Goal: Task Accomplishment & Management: Complete application form

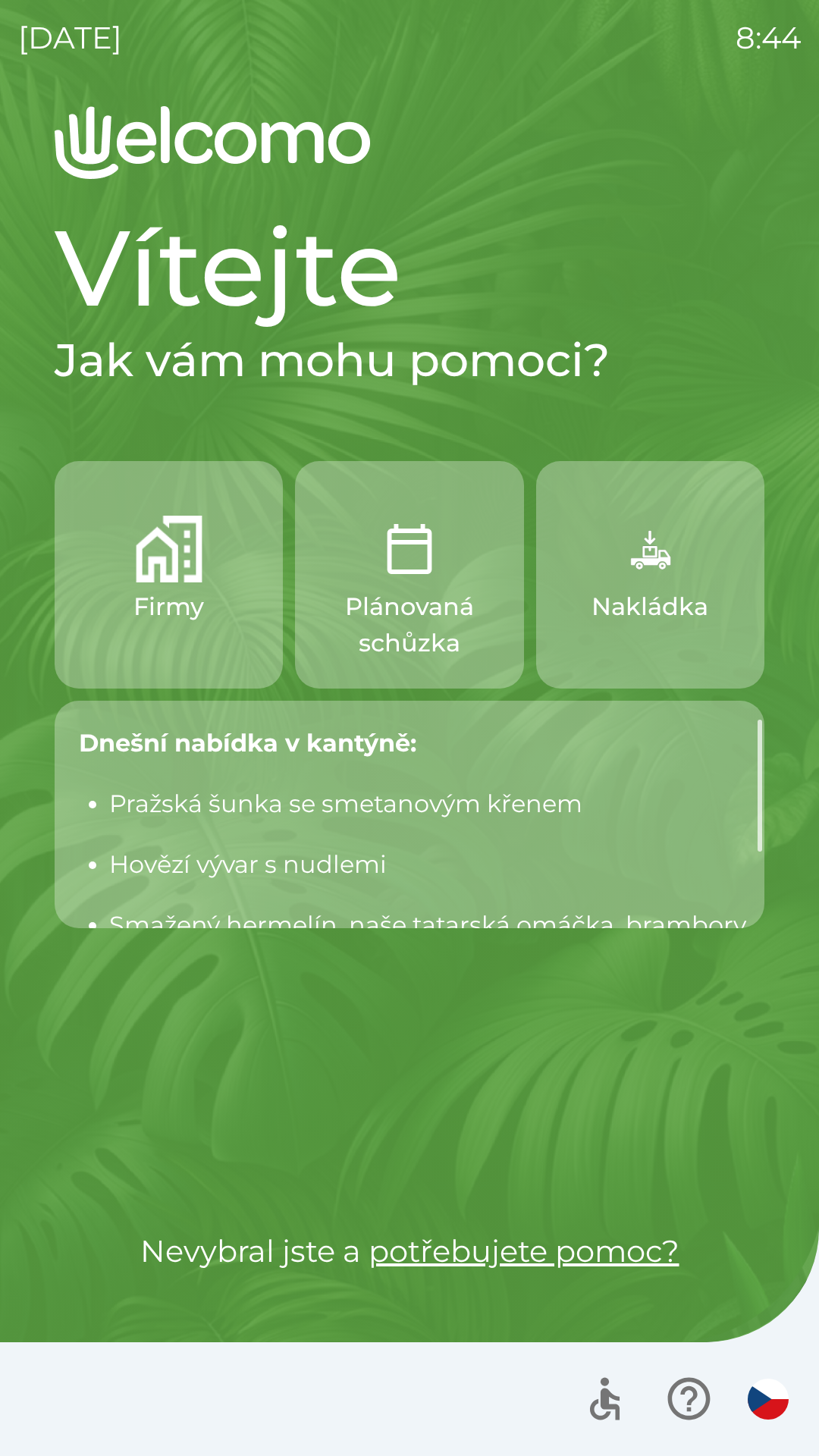
click at [381, 611] on p "Plánovaná schůzka" at bounding box center [408, 624] width 155 height 73
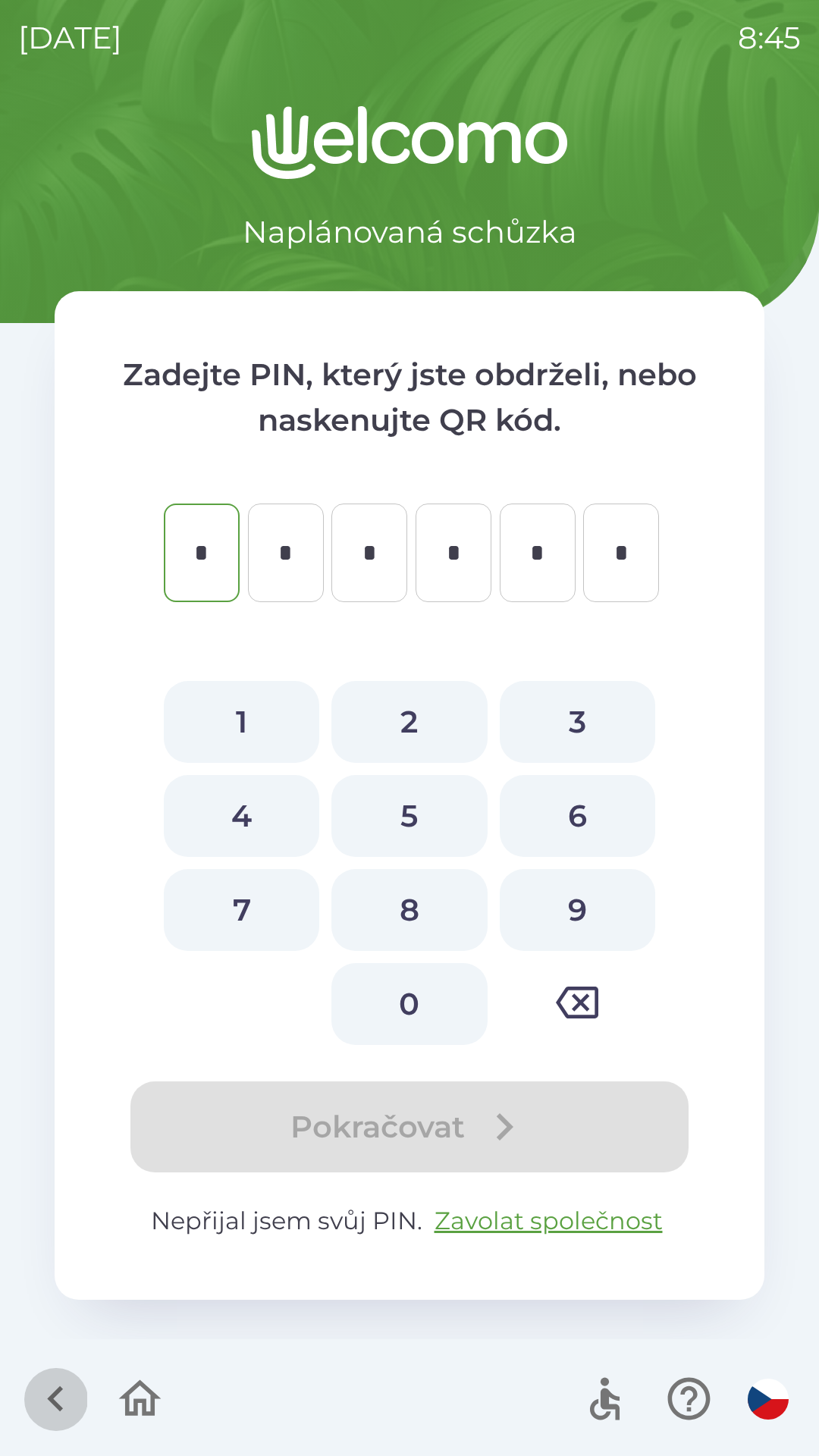
click at [63, 1405] on icon "button" at bounding box center [55, 1398] width 51 height 51
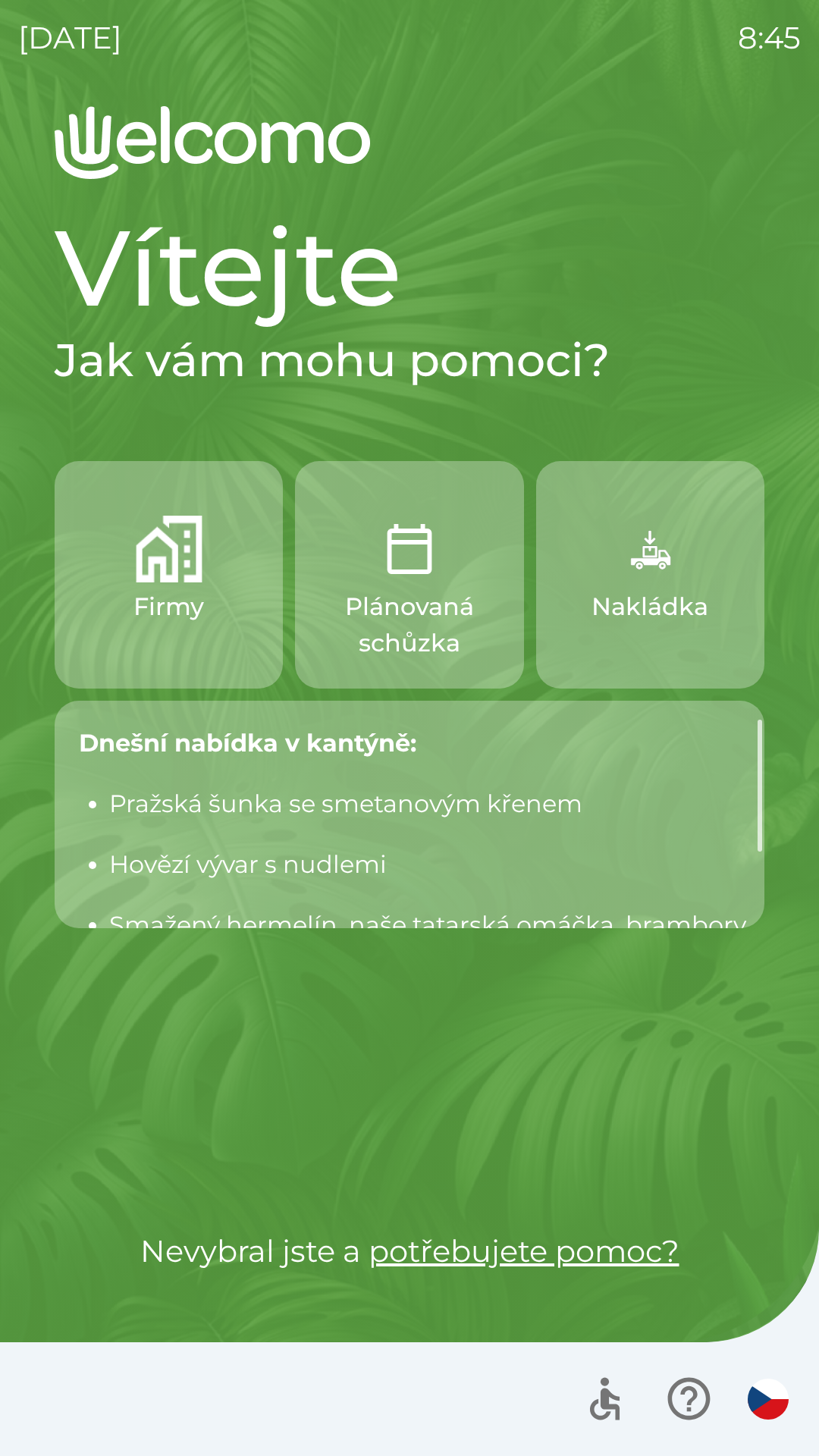
click at [403, 607] on p "Plánovaná schůzka" at bounding box center [408, 624] width 155 height 73
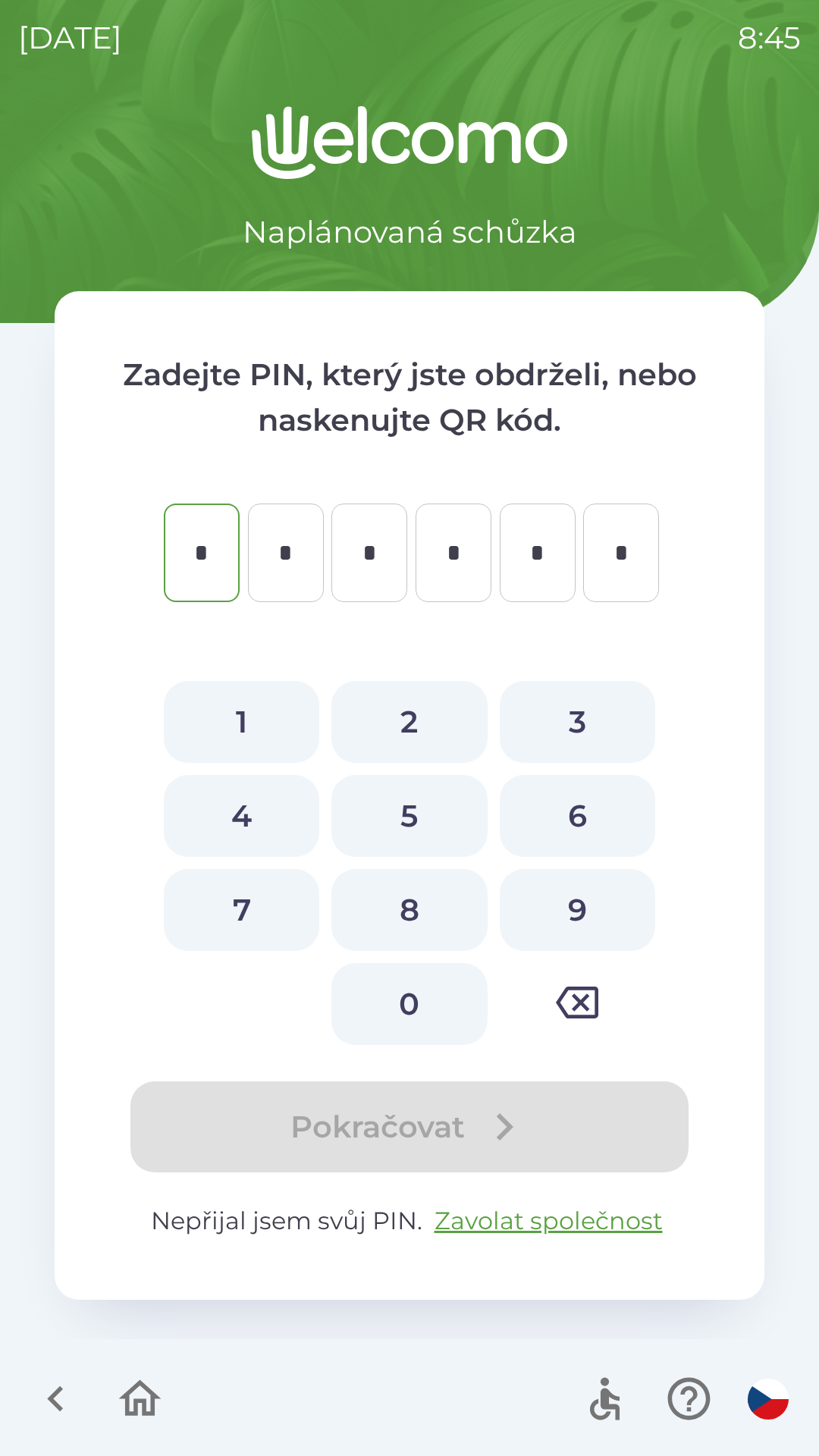
click at [55, 1410] on icon "button" at bounding box center [55, 1398] width 51 height 51
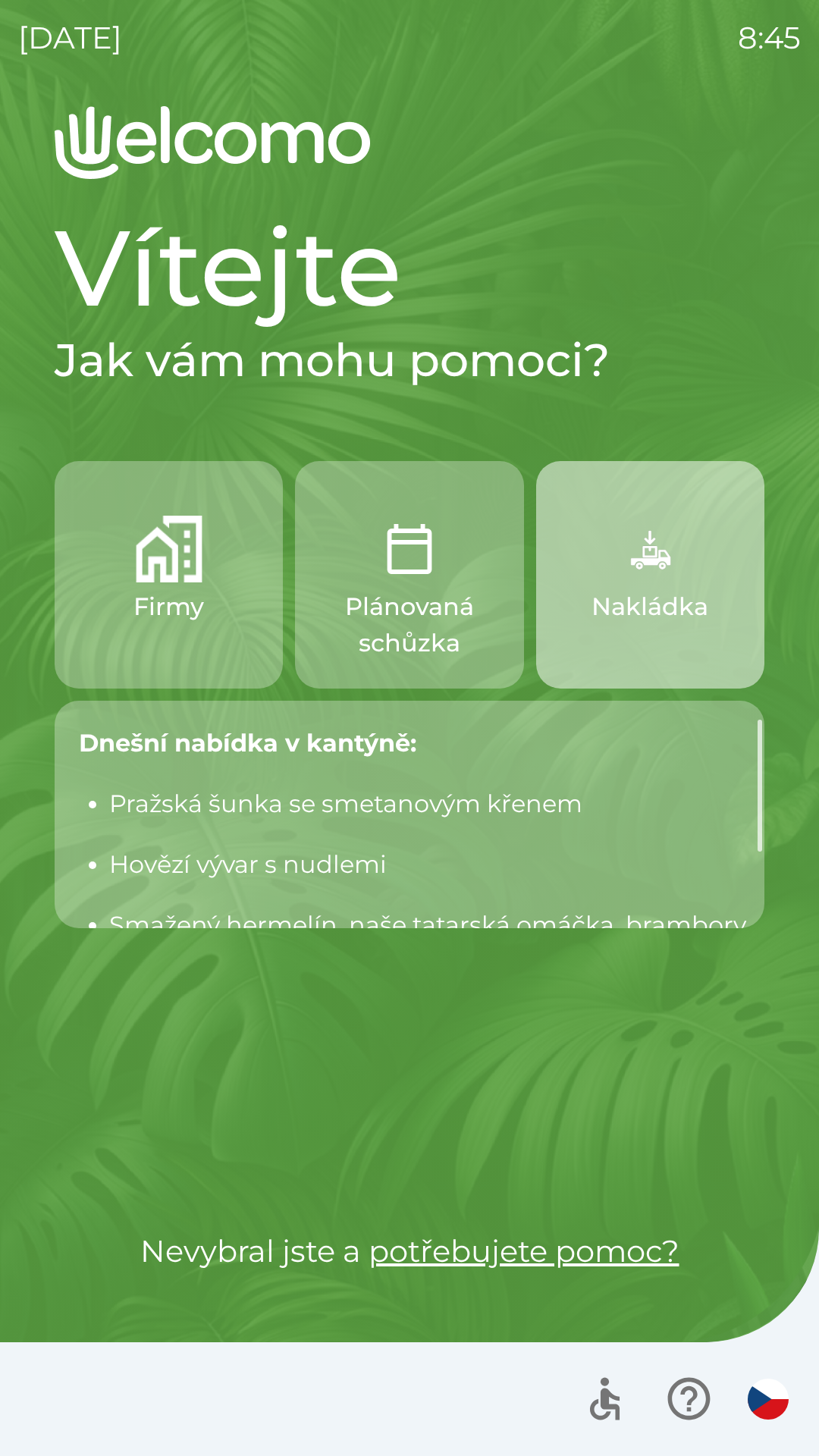
click at [644, 557] on img "button" at bounding box center [649, 549] width 67 height 67
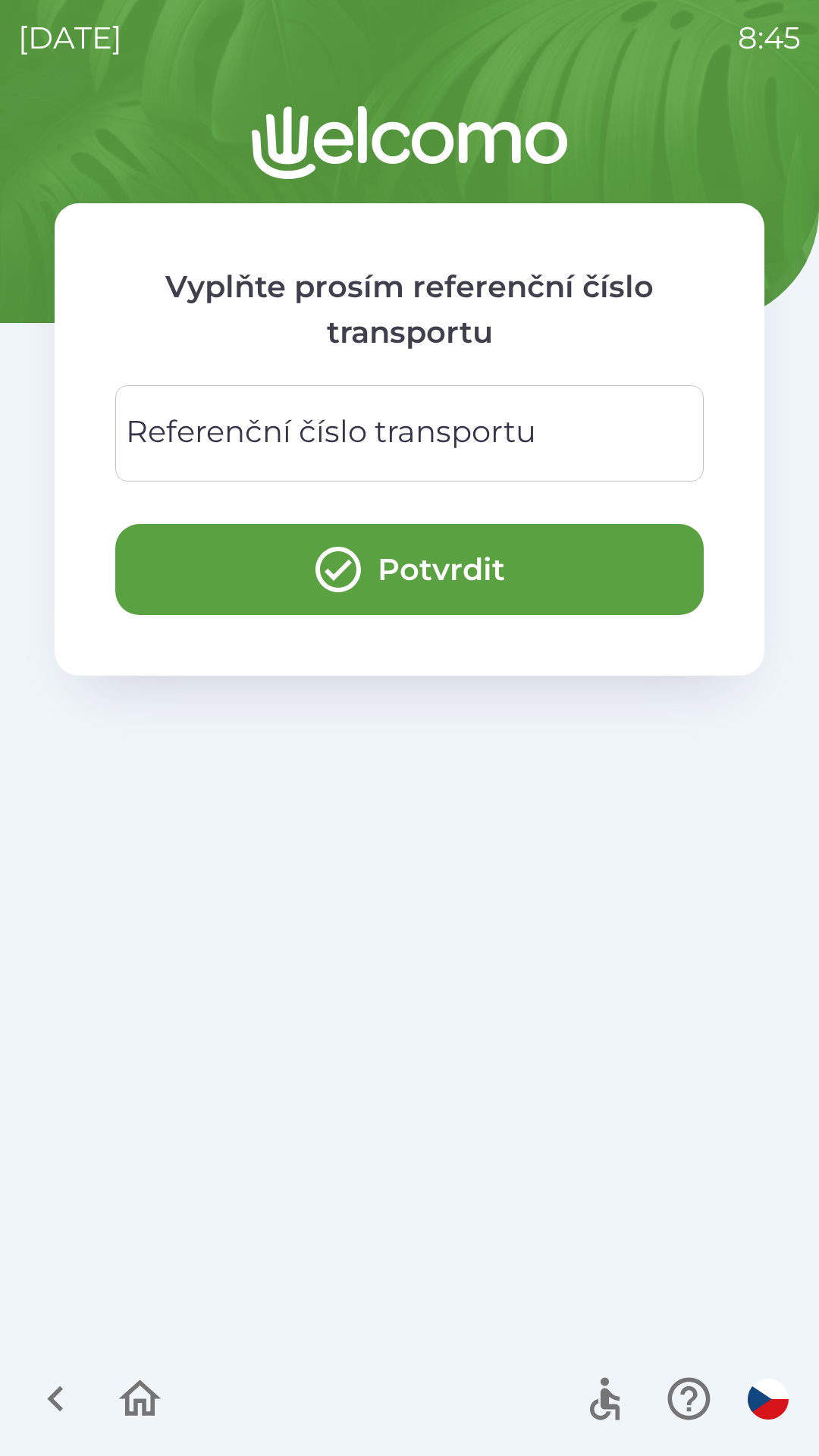
click at [355, 880] on div "Vyplňte prosím referenční číslo transportu Referenční číslo transportu Referenč…" at bounding box center [409, 781] width 782 height 1350
click at [56, 1394] on icon "button" at bounding box center [55, 1399] width 16 height 25
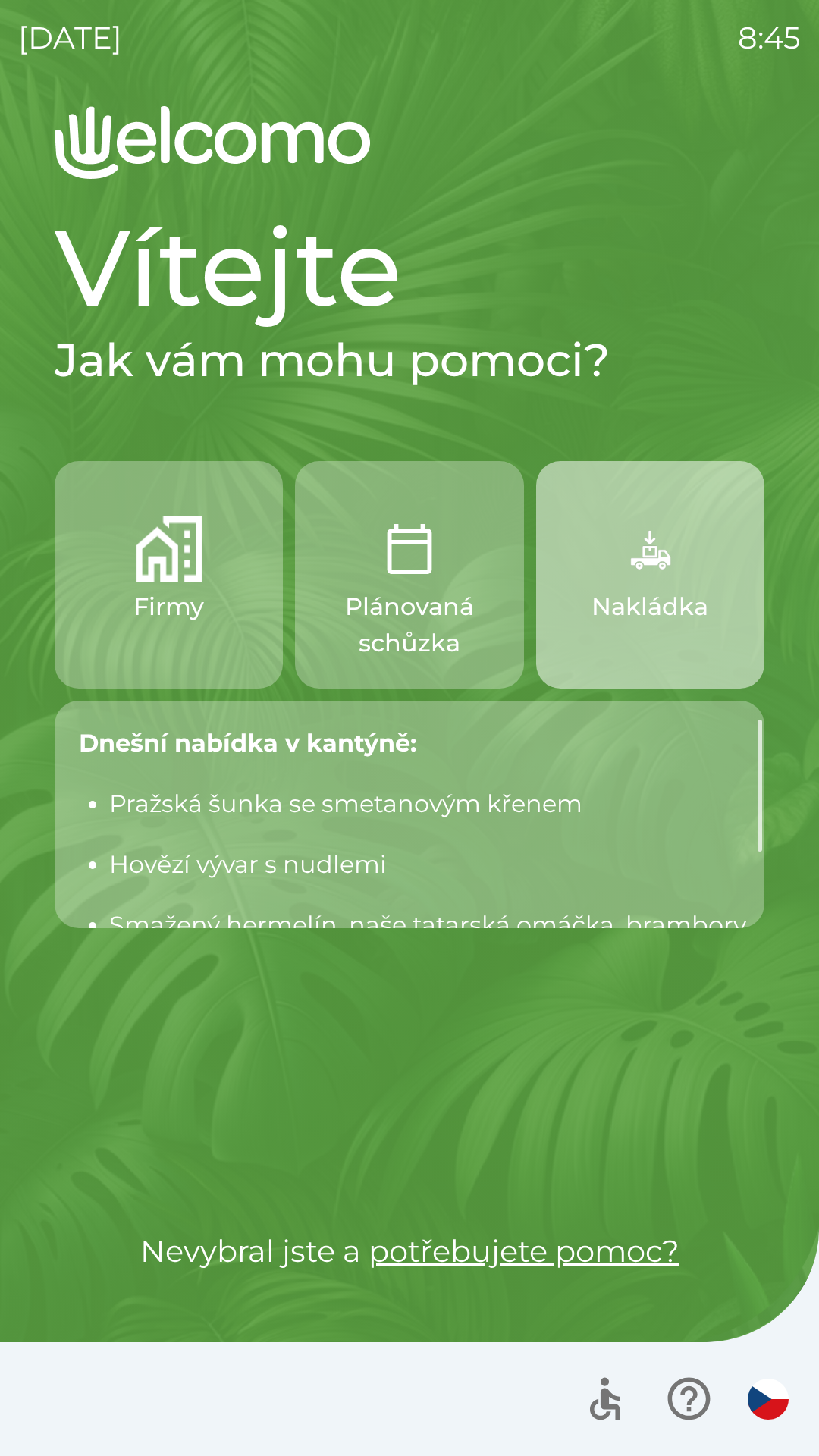
click at [648, 604] on p "Nakládka" at bounding box center [649, 606] width 117 height 36
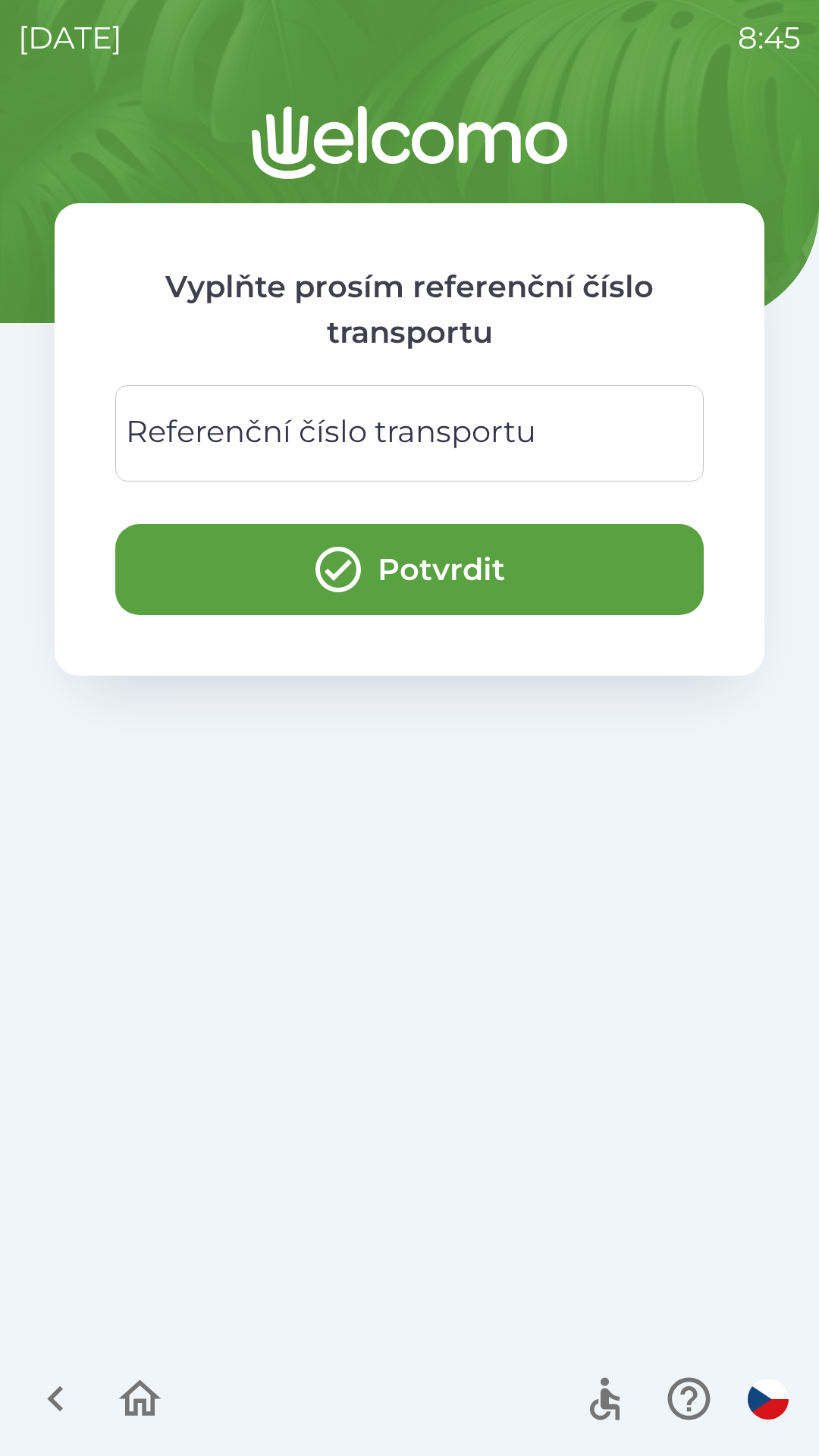
click at [334, 529] on button "Potvrdit" at bounding box center [409, 569] width 588 height 91
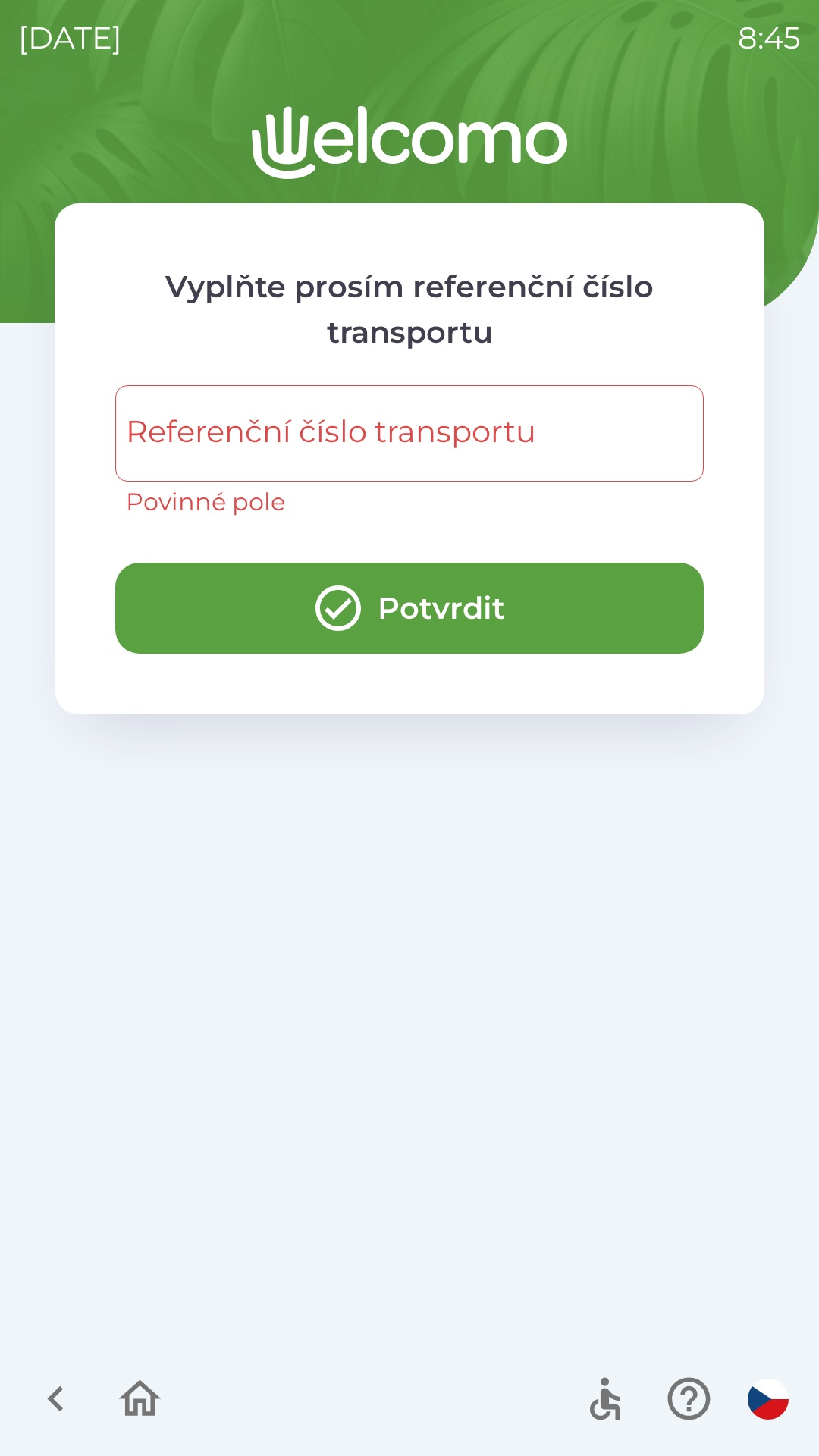
click at [422, 461] on input "Referenční číslo transportu" at bounding box center [409, 434] width 551 height 60
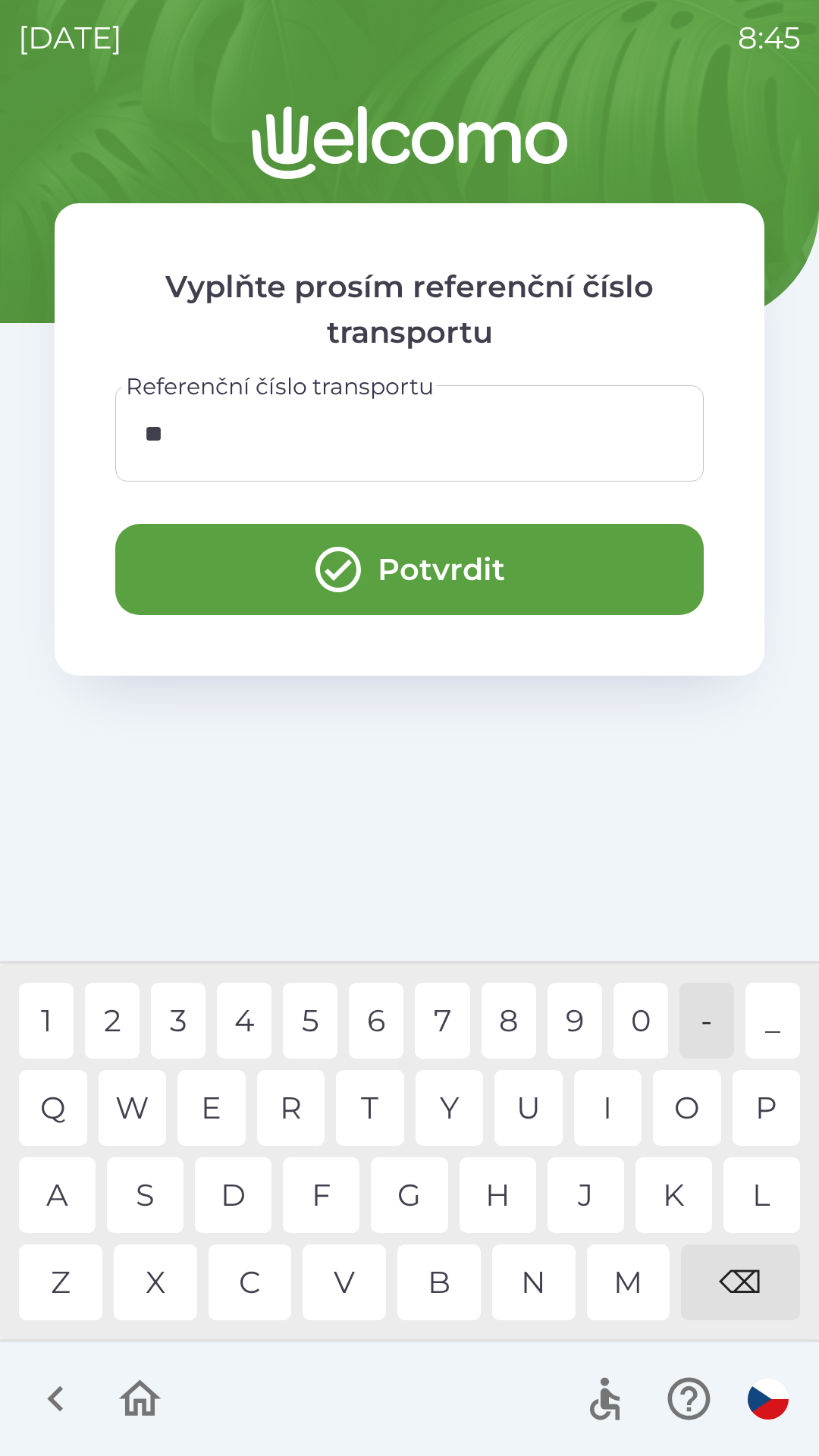
click at [95, 1031] on div "2" at bounding box center [112, 1021] width 54 height 76
click at [164, 1026] on div "3" at bounding box center [178, 1021] width 54 height 76
type input "****"
click at [492, 555] on button "Potvrdit" at bounding box center [409, 569] width 588 height 91
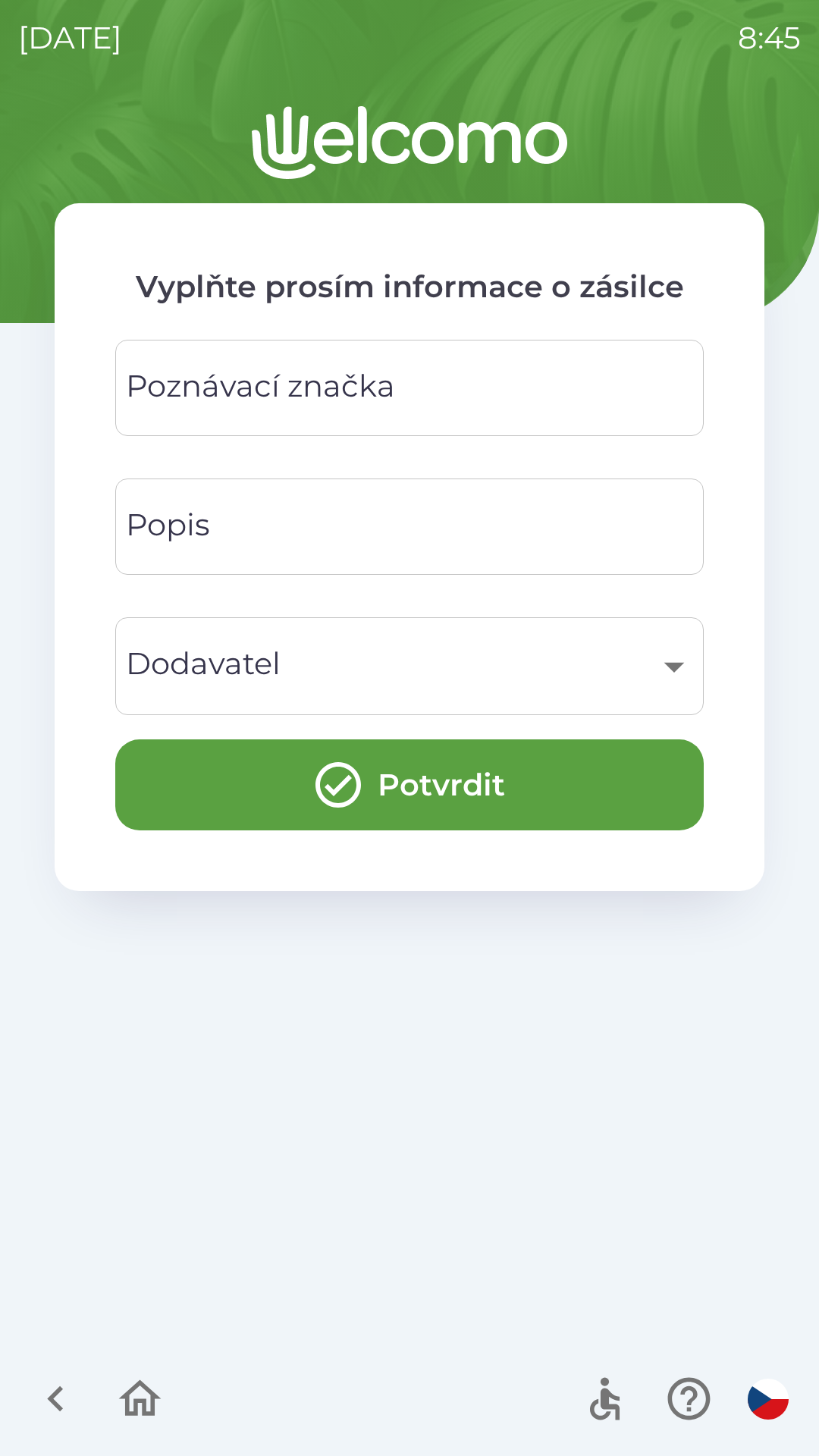
click at [448, 376] on input "Poznávací značka" at bounding box center [409, 387] width 551 height 60
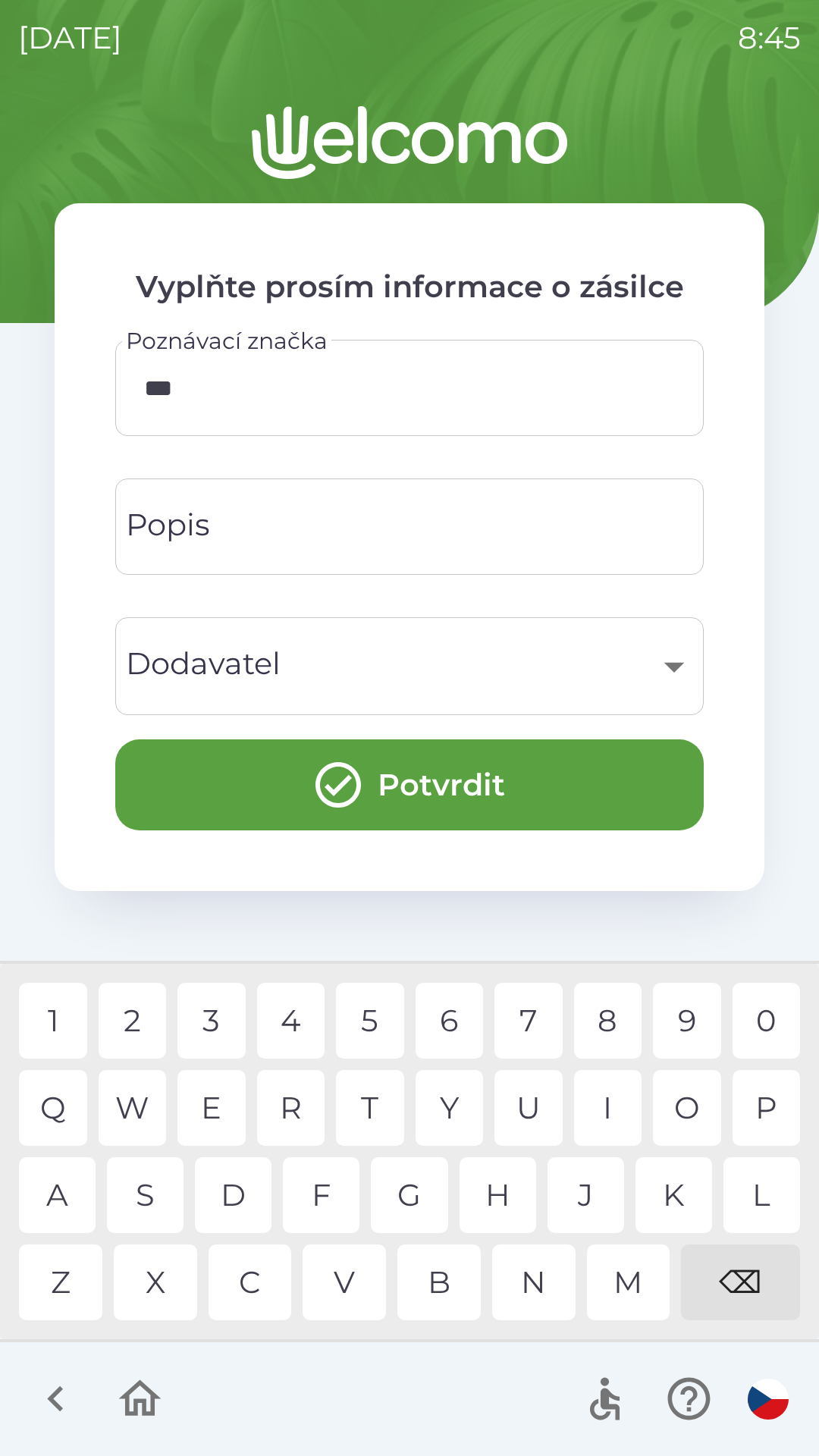
click at [164, 1195] on div "S" at bounding box center [145, 1195] width 76 height 76
click at [215, 1008] on div "3" at bounding box center [211, 1021] width 68 height 76
type input "******"
click at [399, 787] on button "Potvrdit" at bounding box center [409, 785] width 588 height 91
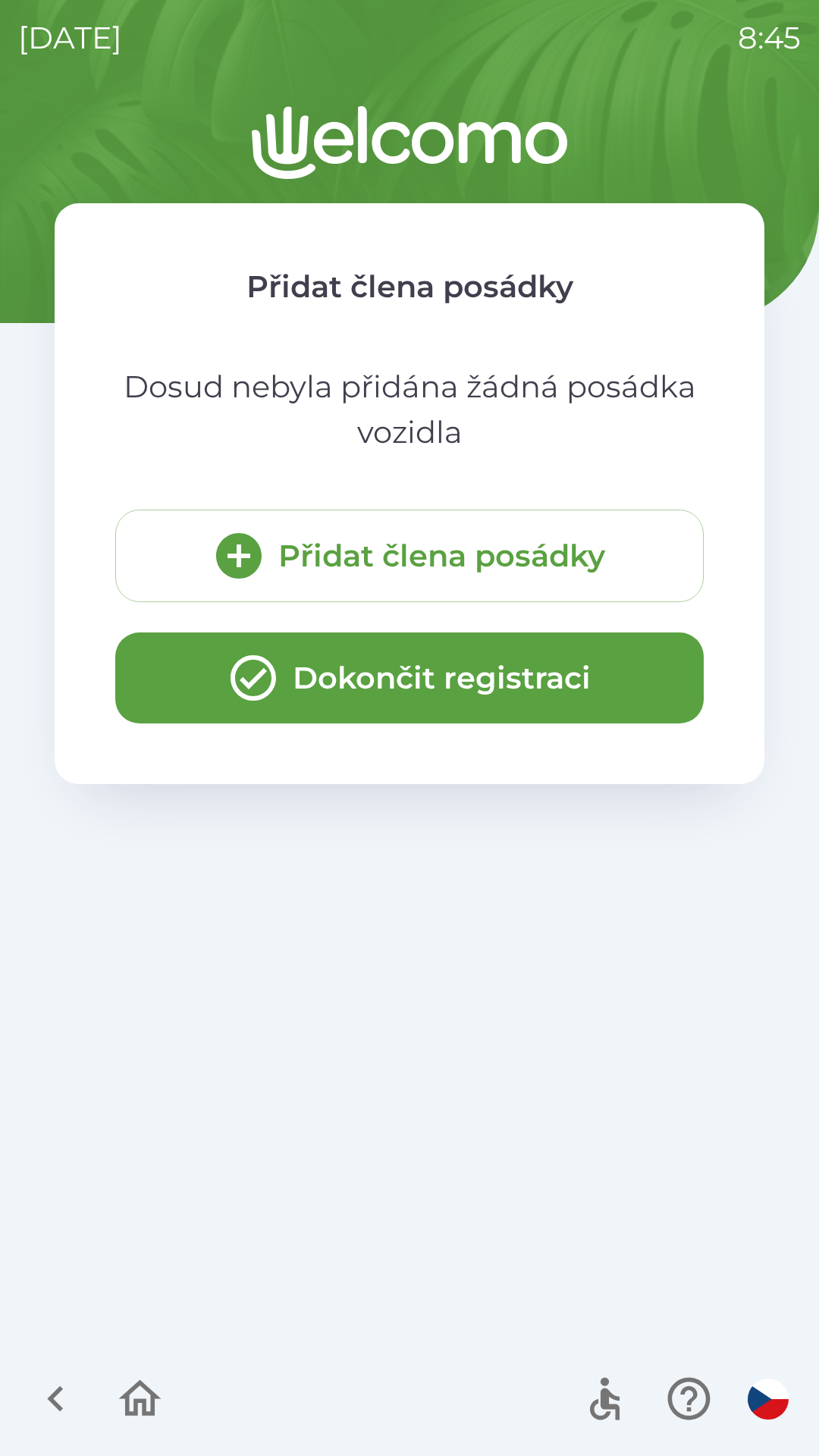
click at [444, 694] on button "Dokončit registraci" at bounding box center [409, 678] width 588 height 91
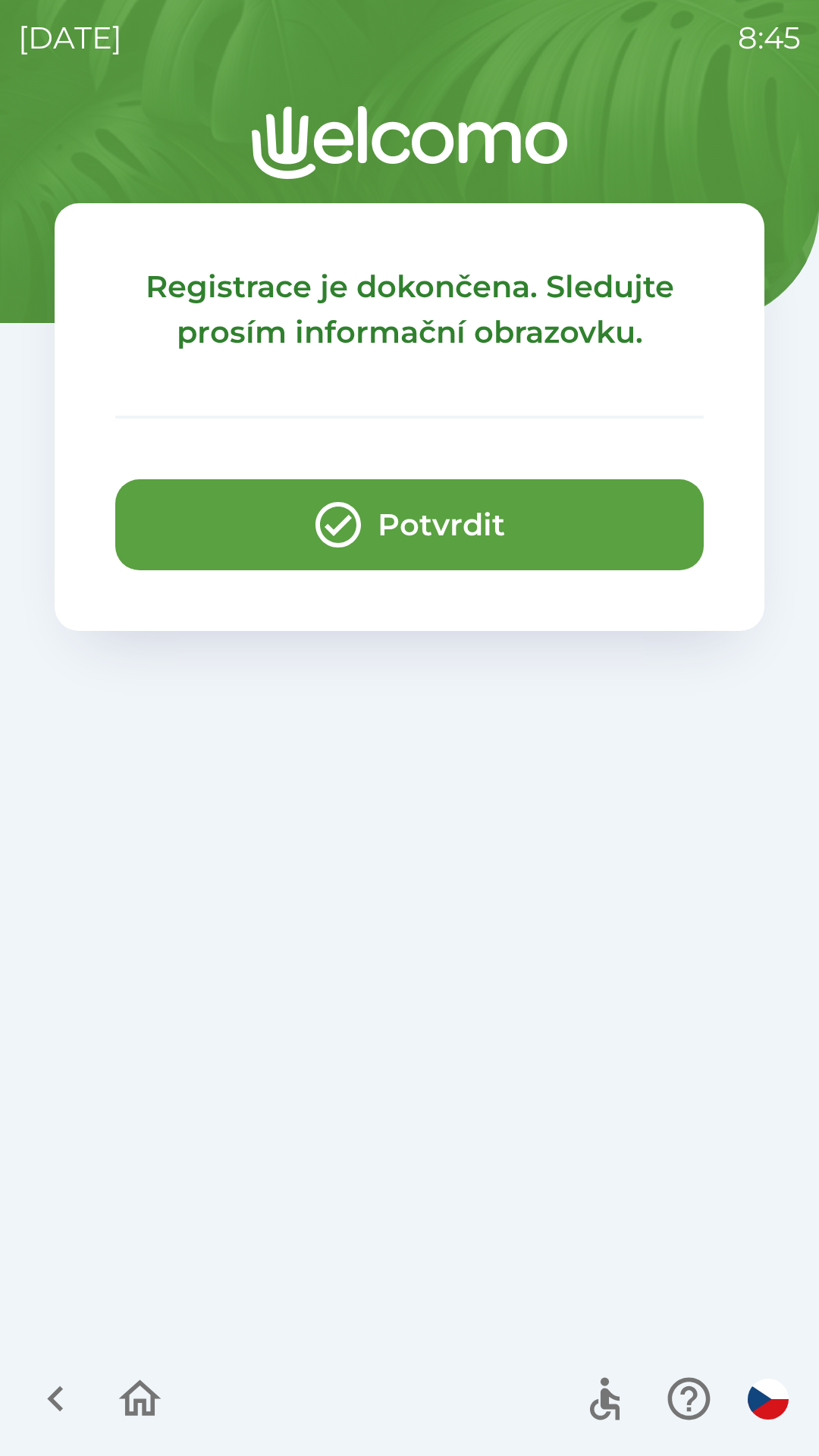
click at [488, 530] on button "Potvrdit" at bounding box center [409, 524] width 588 height 91
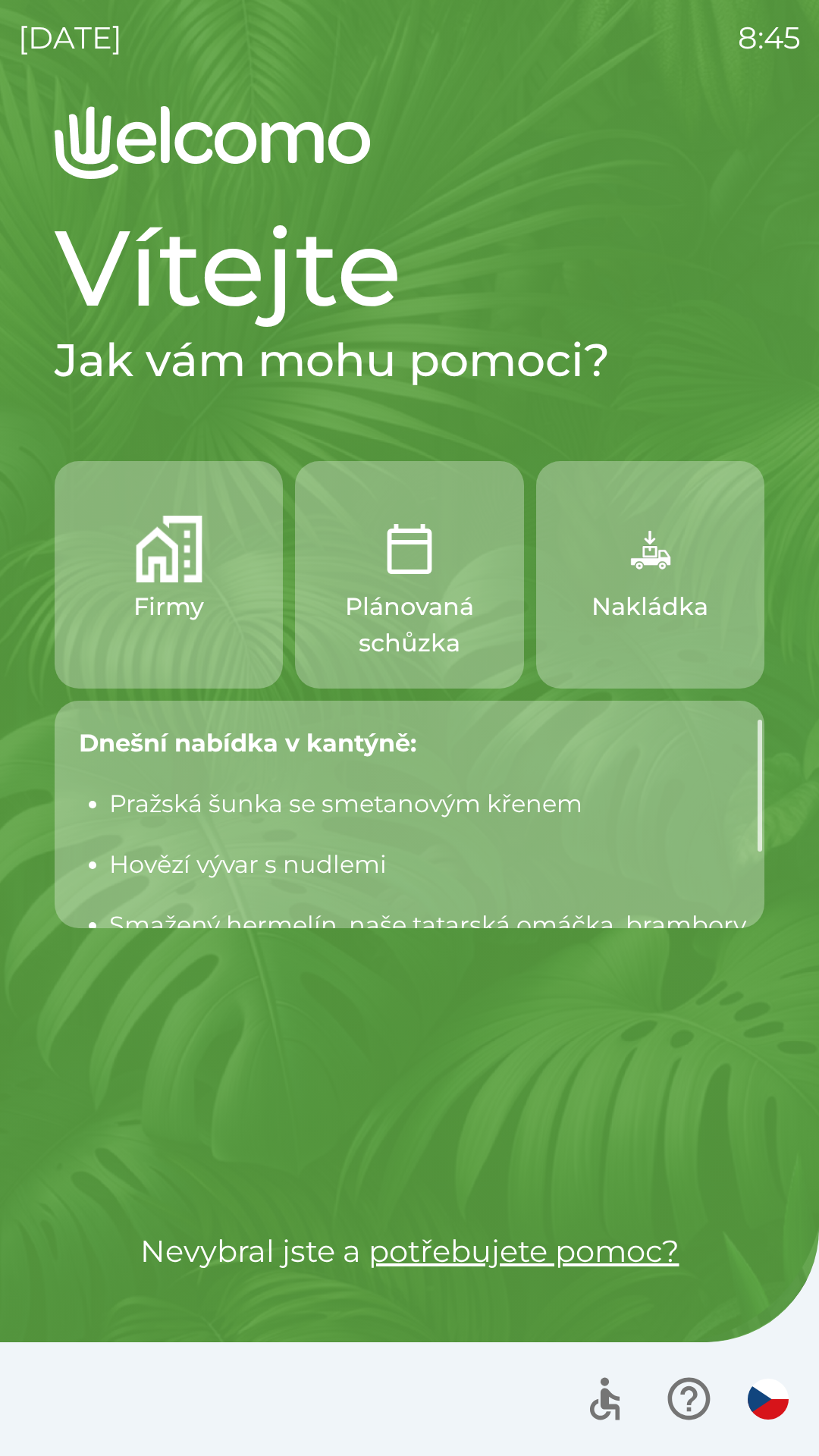
click at [215, 607] on button "Firmy" at bounding box center [169, 574] width 229 height 228
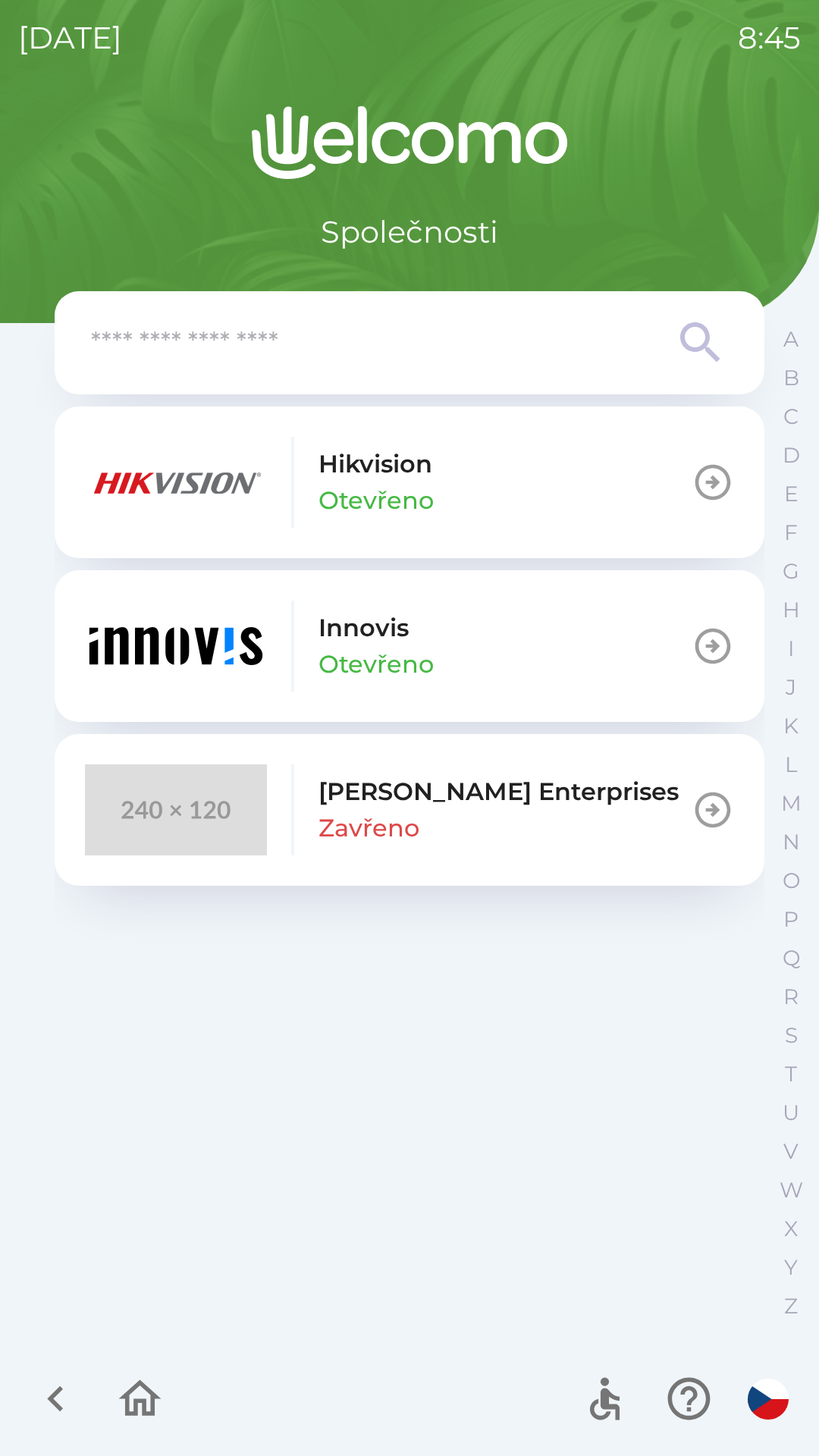
click at [707, 816] on icon "button" at bounding box center [712, 809] width 43 height 43
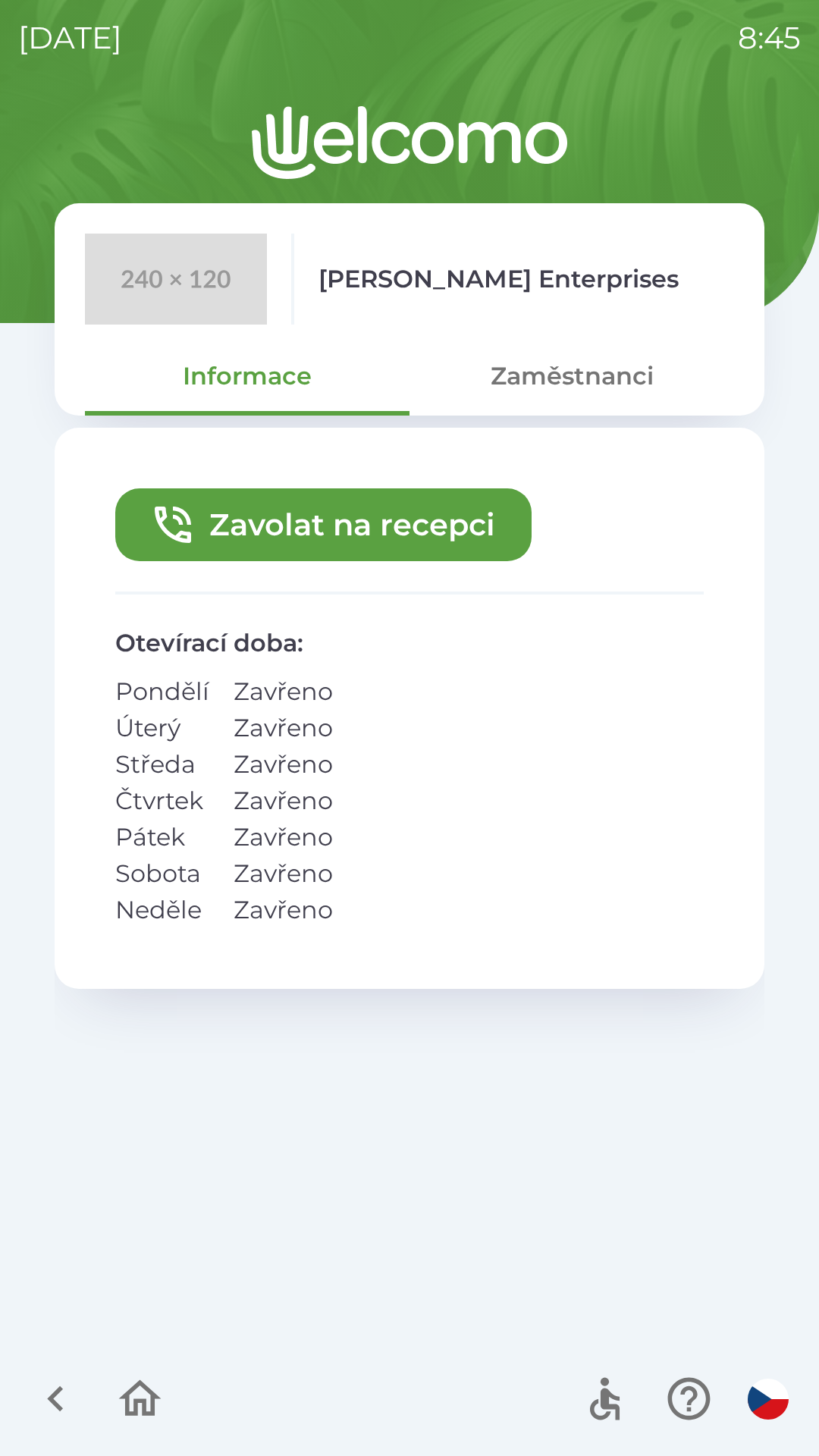
click at [632, 376] on button "Zaměstnanci" at bounding box center [571, 376] width 325 height 54
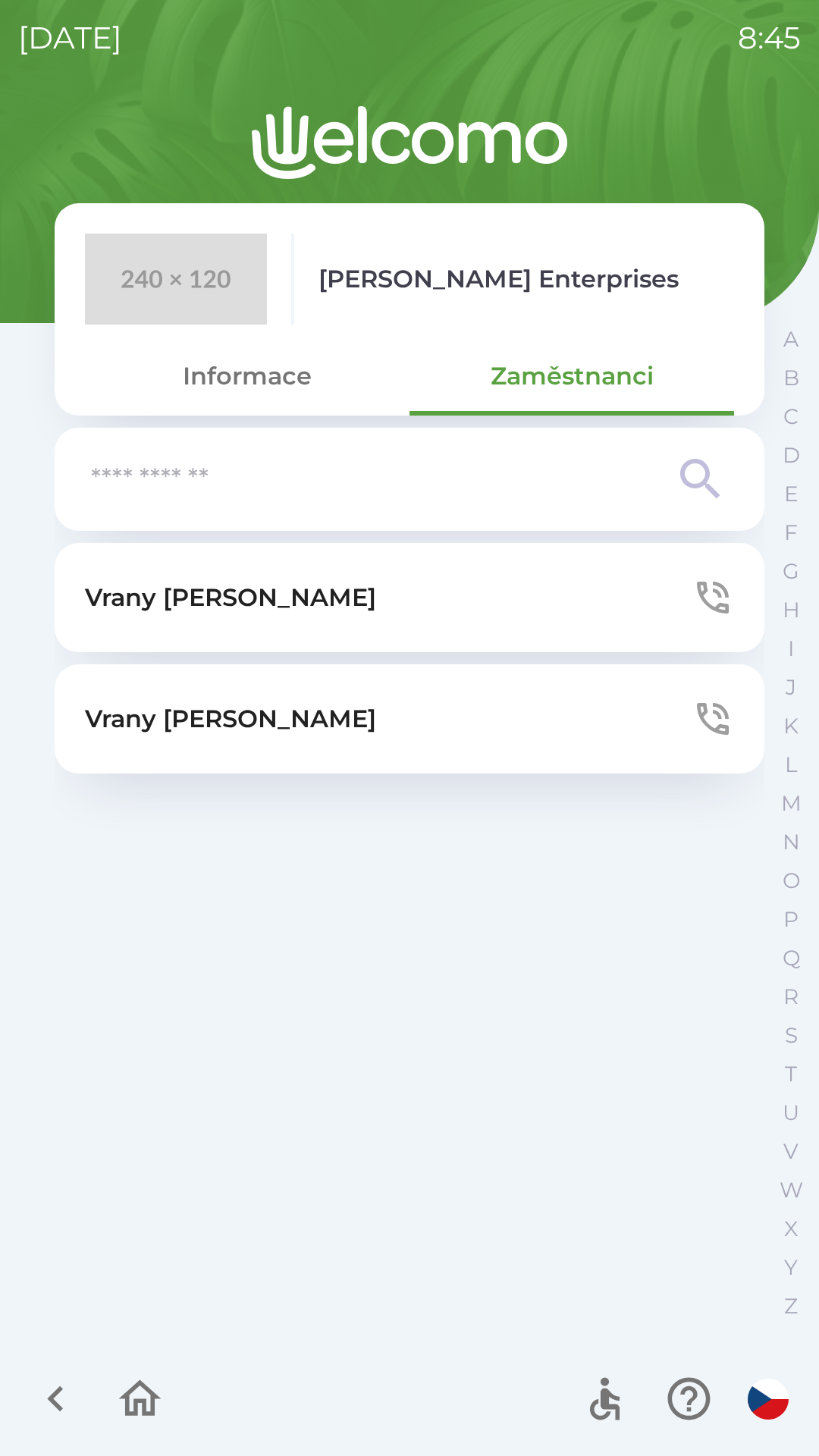
click at [260, 374] on button "Informace" at bounding box center [248, 376] width 325 height 54
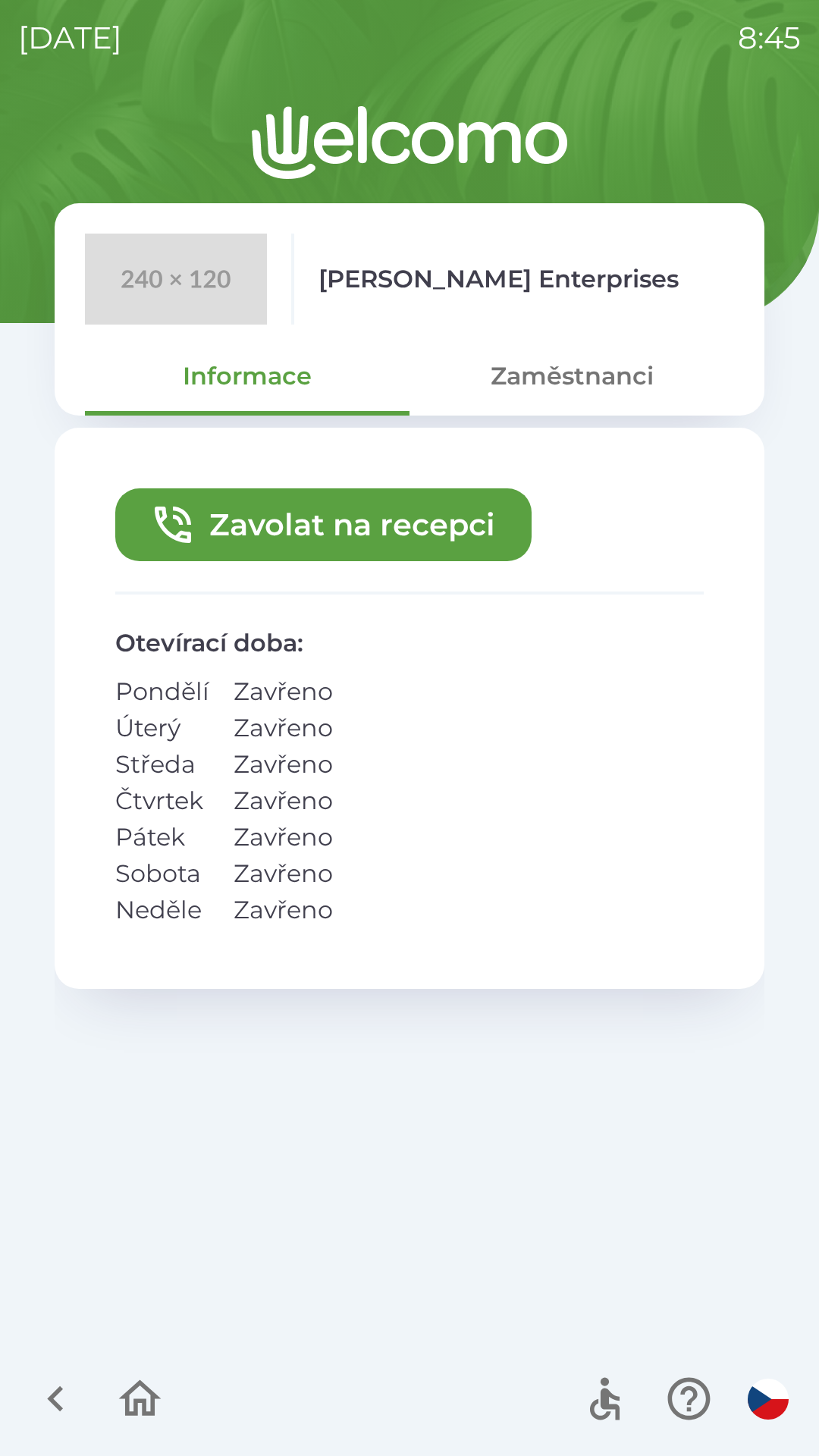
click at [46, 1407] on icon "button" at bounding box center [55, 1398] width 51 height 51
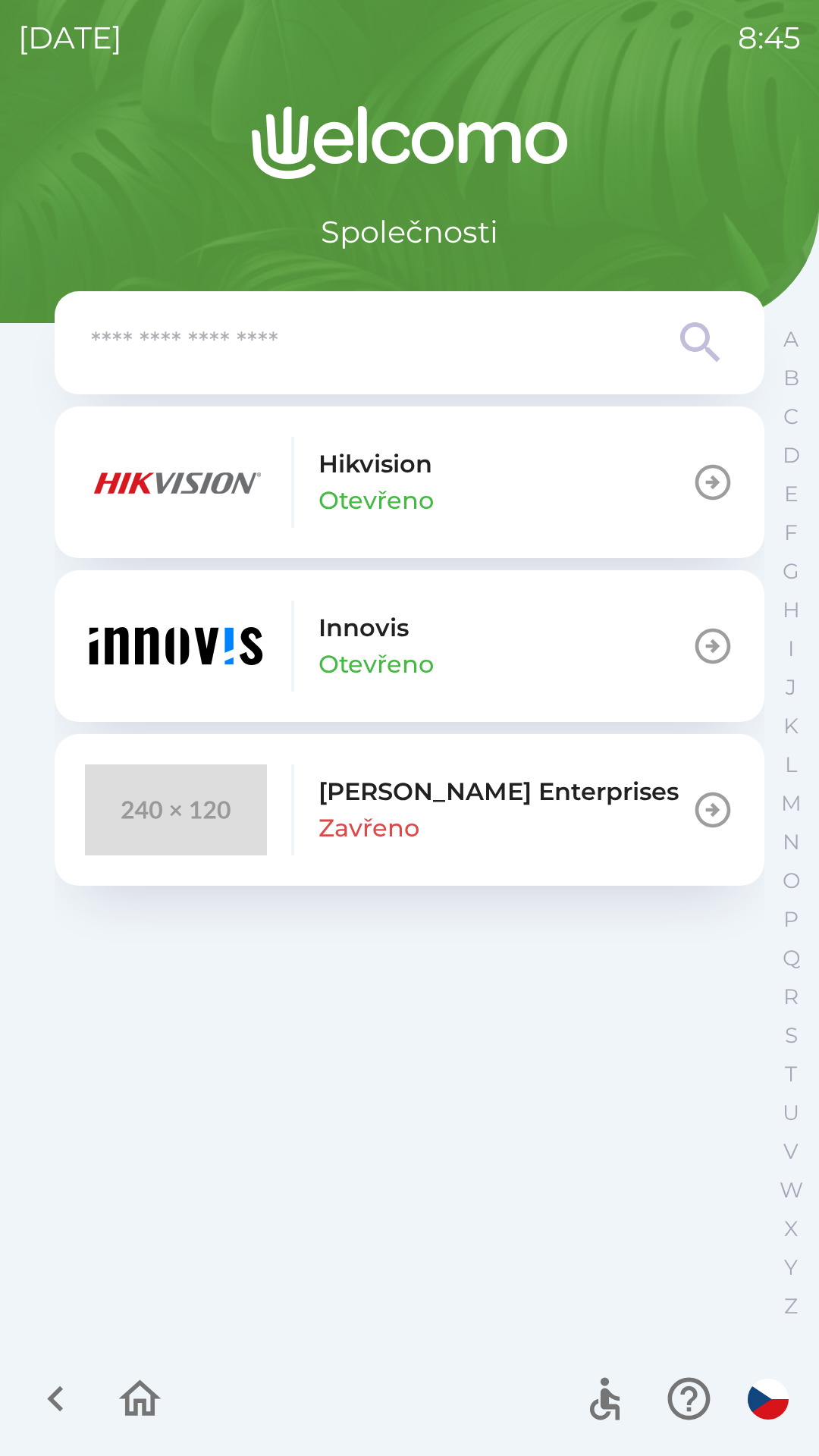
click at [588, 640] on button "[PERSON_NAME]" at bounding box center [409, 645] width 709 height 151
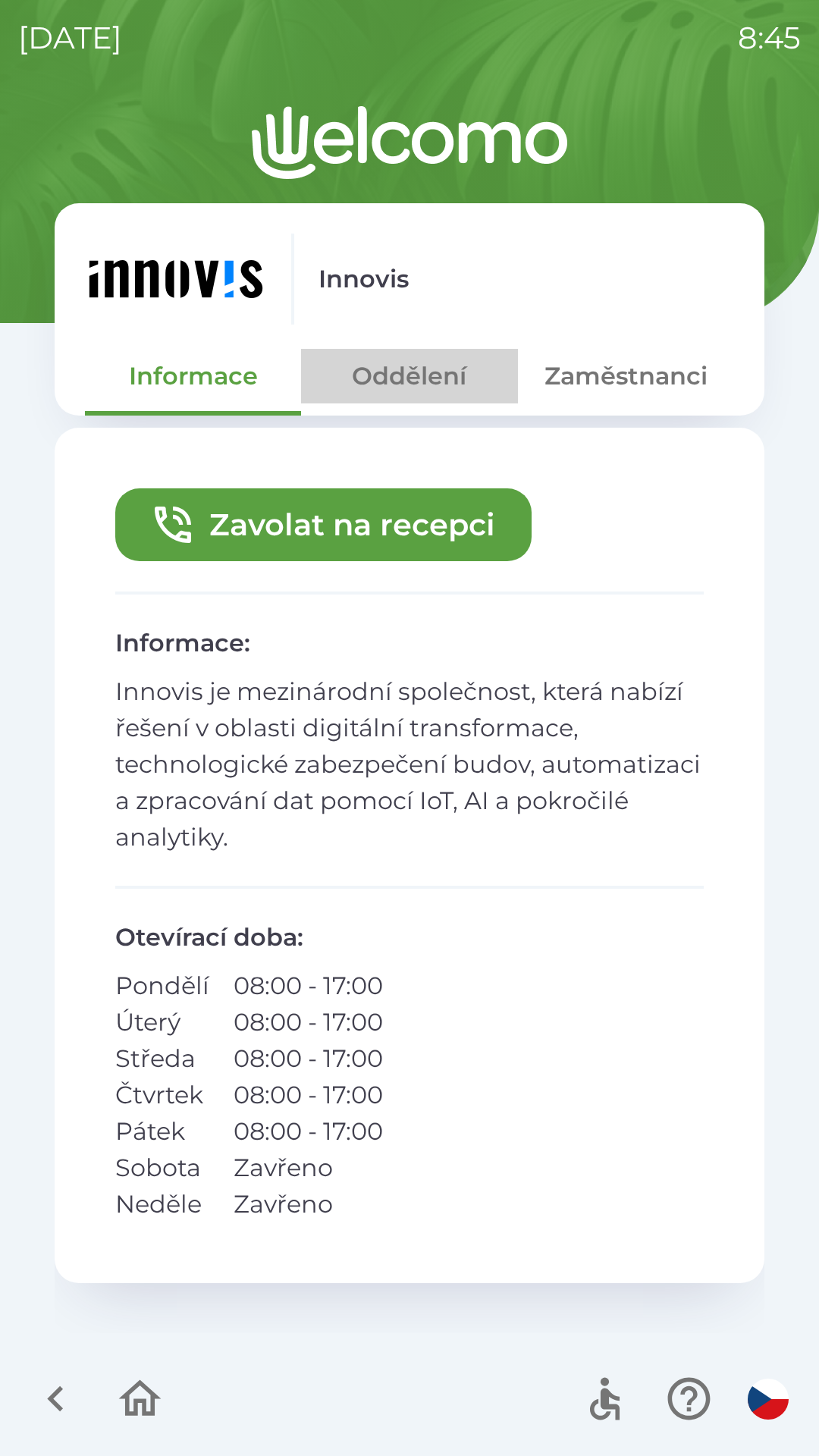
click at [413, 366] on button "Oddělení" at bounding box center [409, 376] width 216 height 54
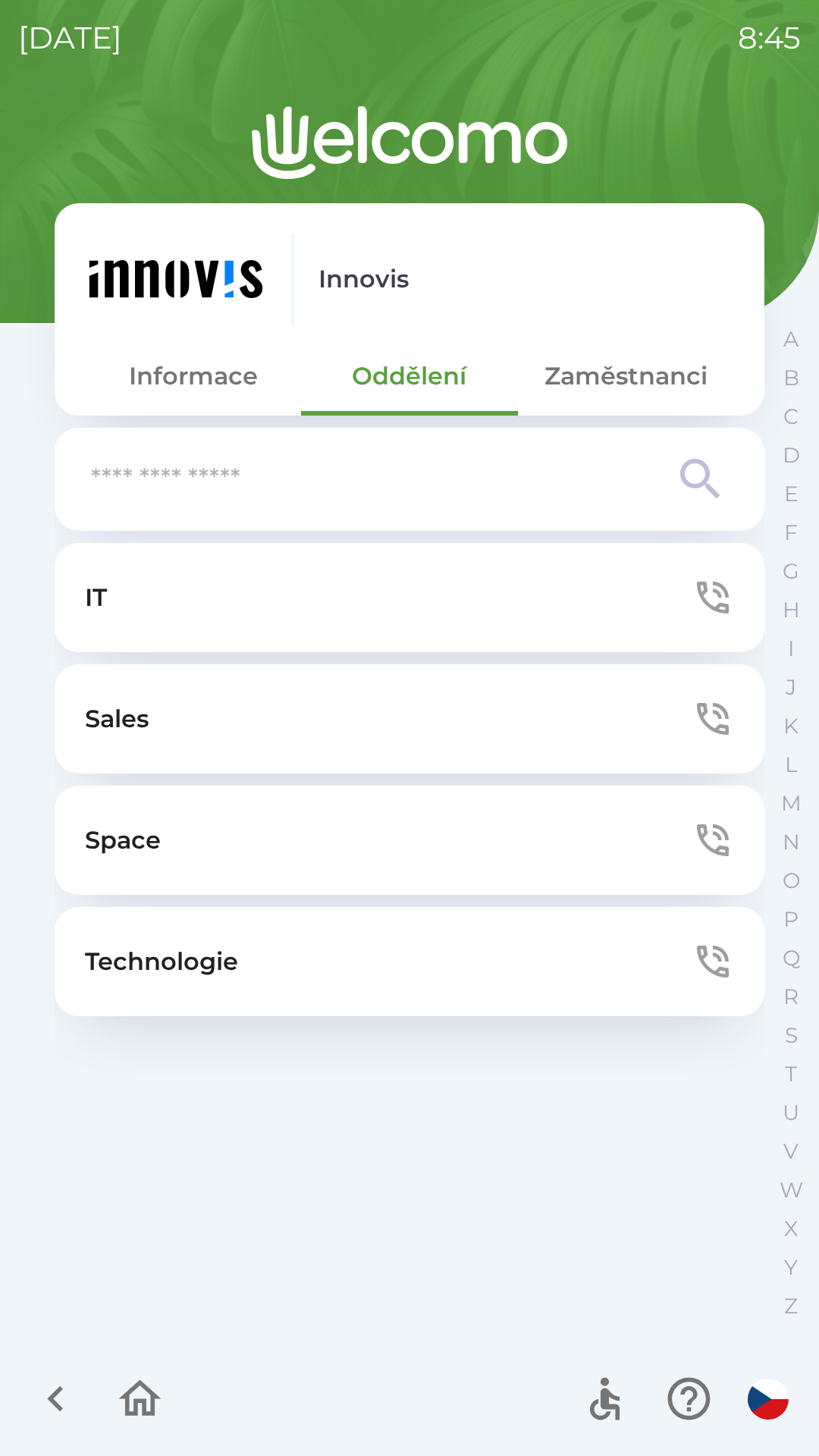
click at [619, 356] on button "Zaměstnanci" at bounding box center [626, 376] width 216 height 54
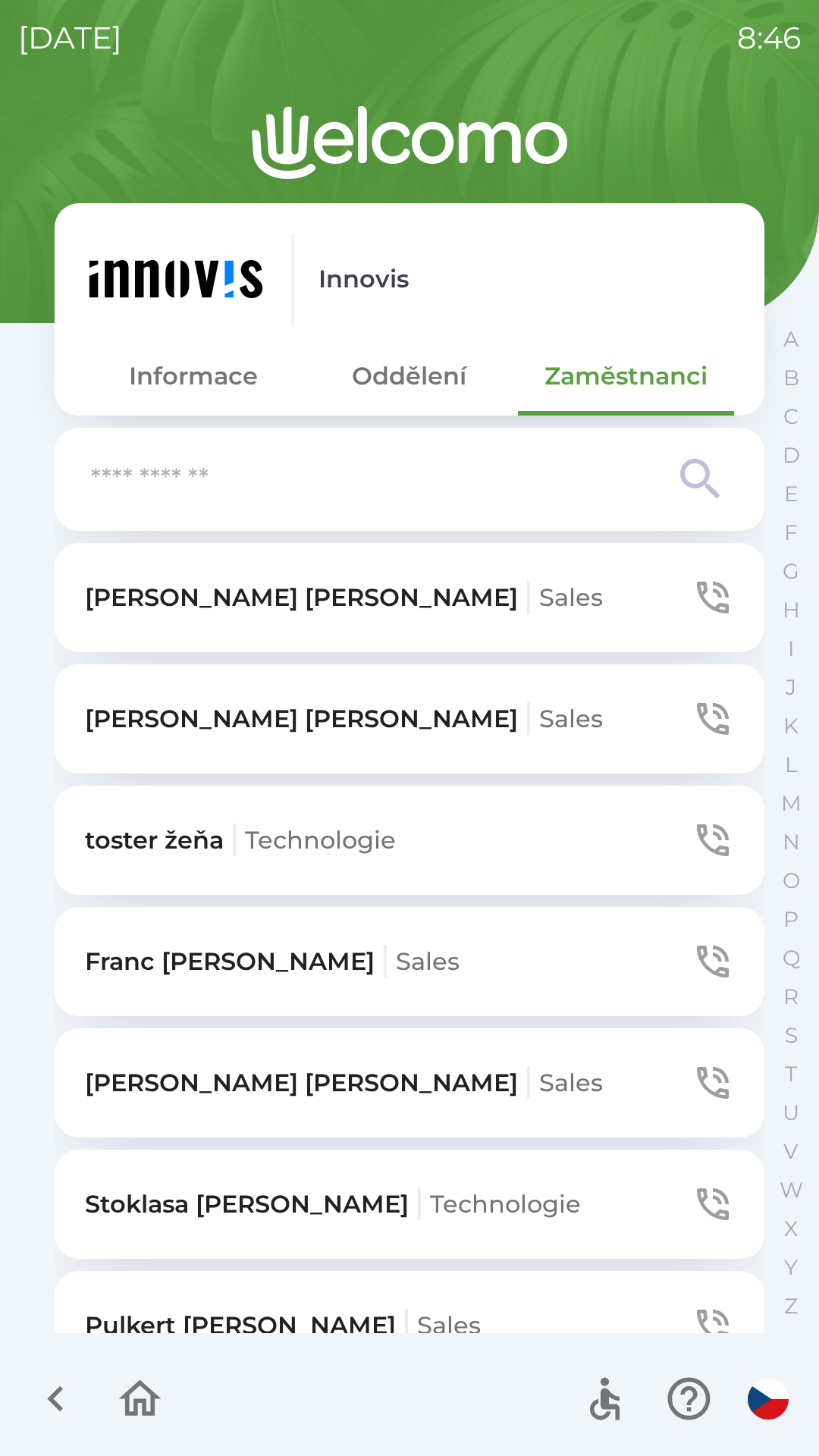
click at [123, 1406] on icon "button" at bounding box center [140, 1398] width 51 height 51
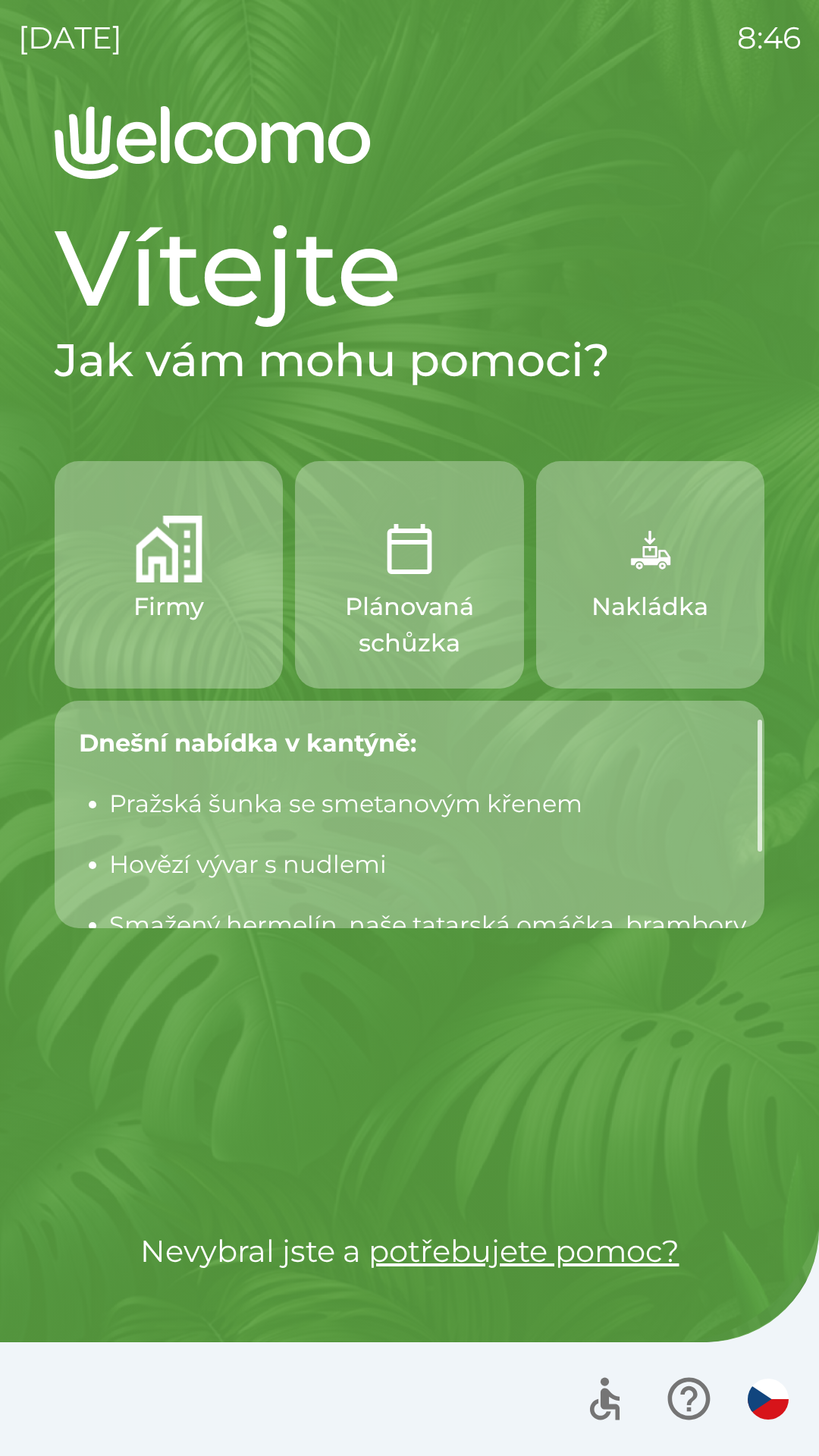
click at [611, 1411] on icon "button" at bounding box center [604, 1398] width 51 height 51
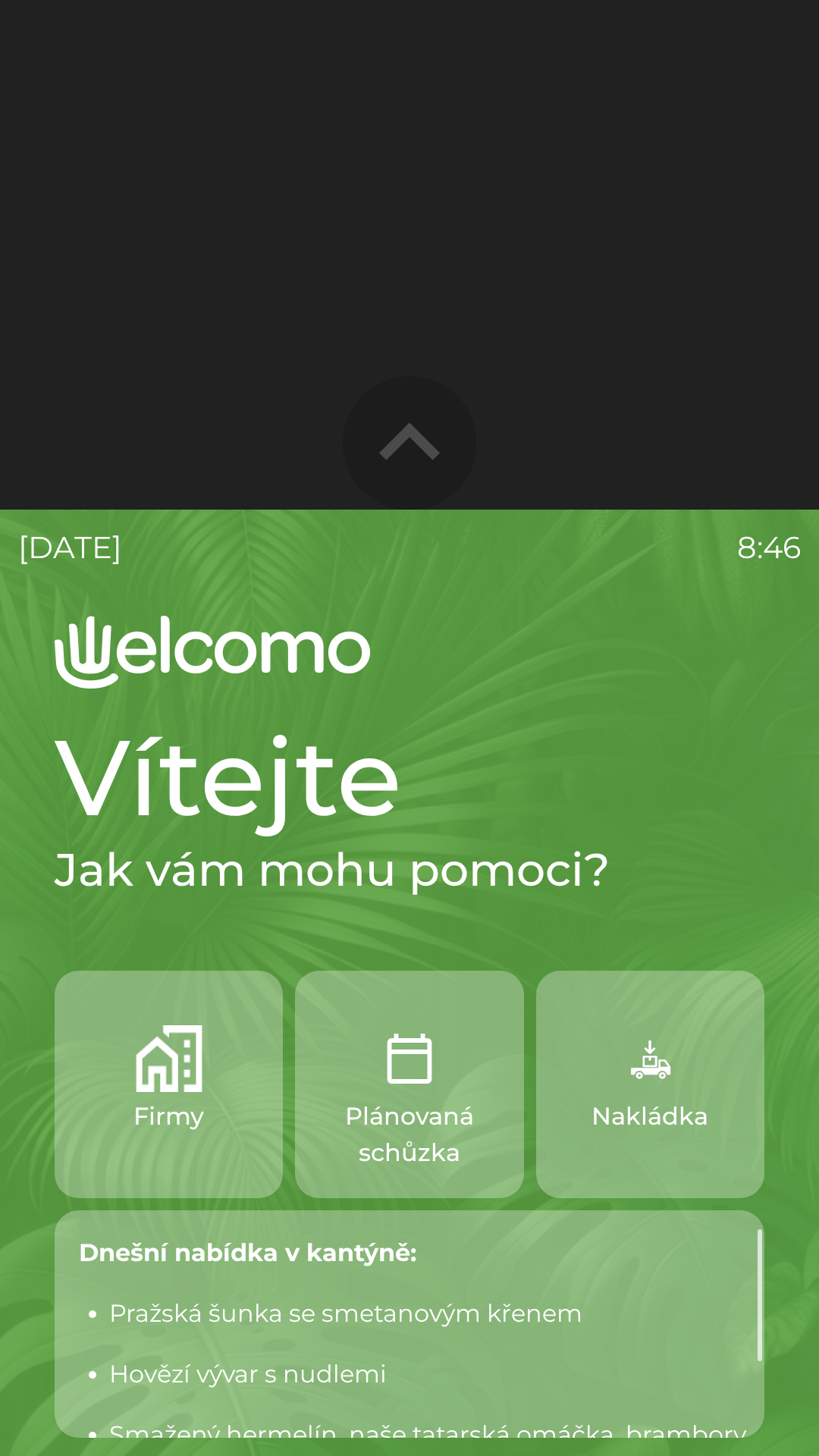
click at [399, 437] on icon "button" at bounding box center [409, 440] width 61 height 37
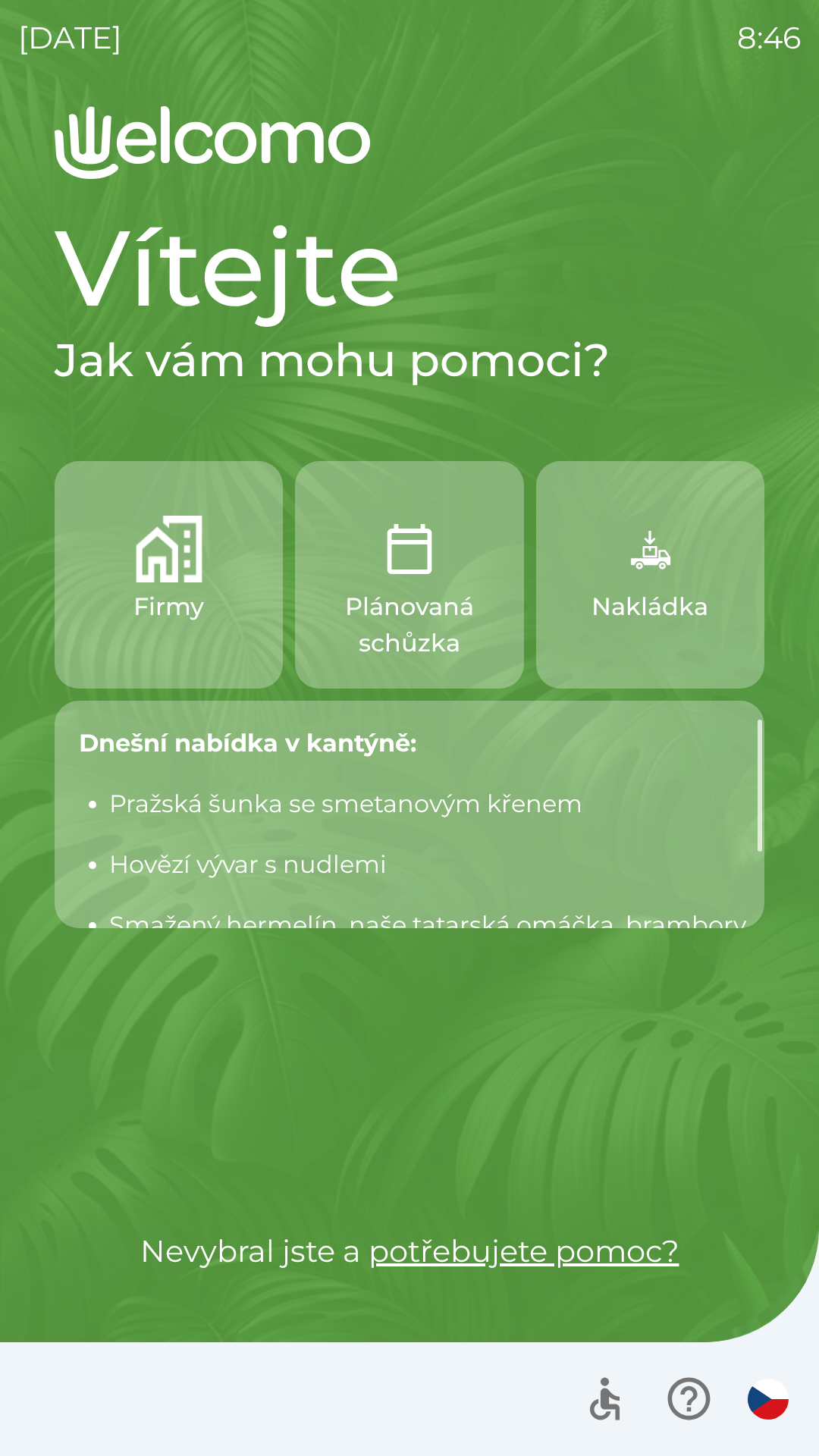
click at [690, 1426] on button "button" at bounding box center [688, 1398] width 63 height 63
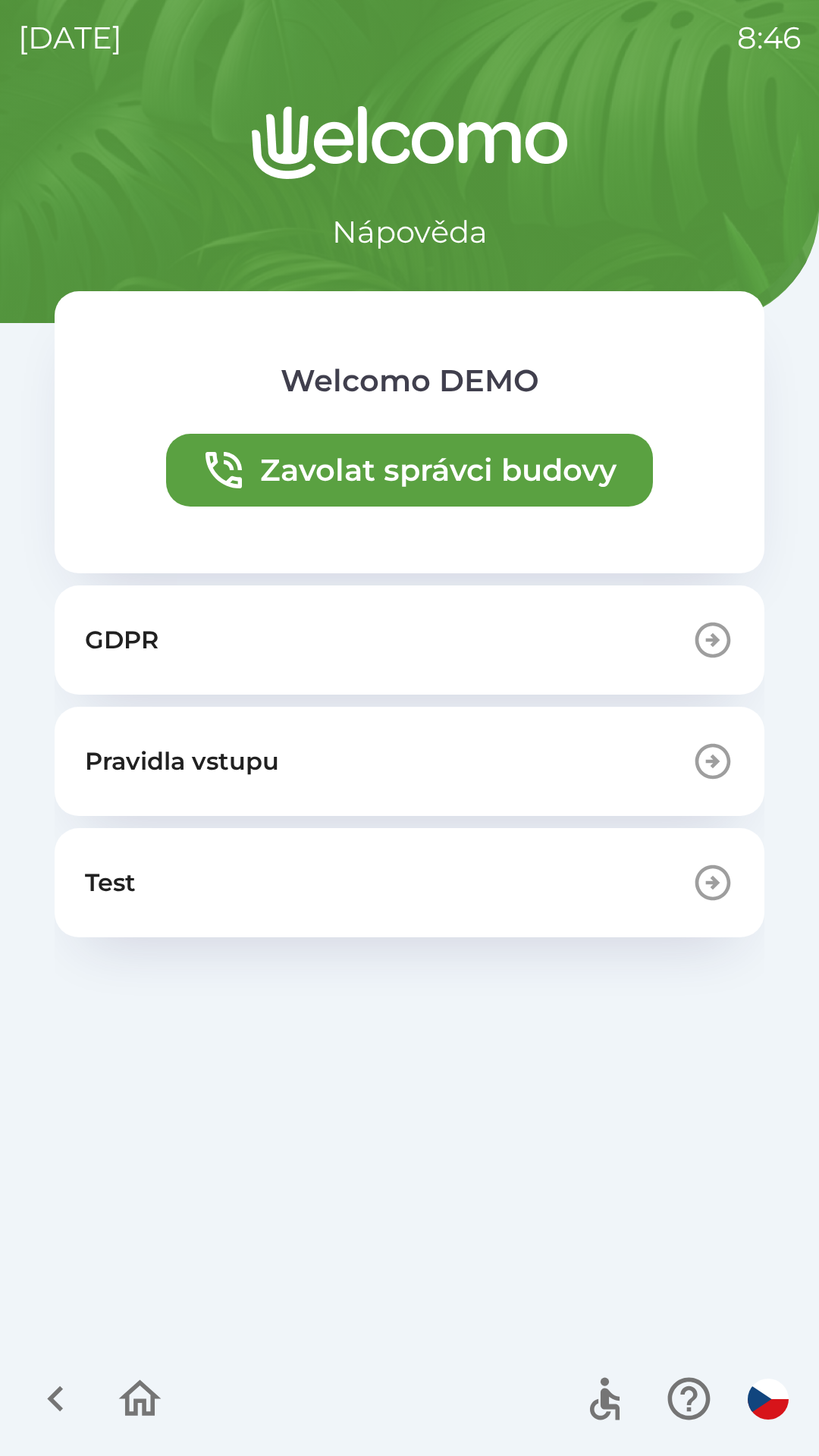
click at [708, 893] on icon "button" at bounding box center [712, 882] width 43 height 43
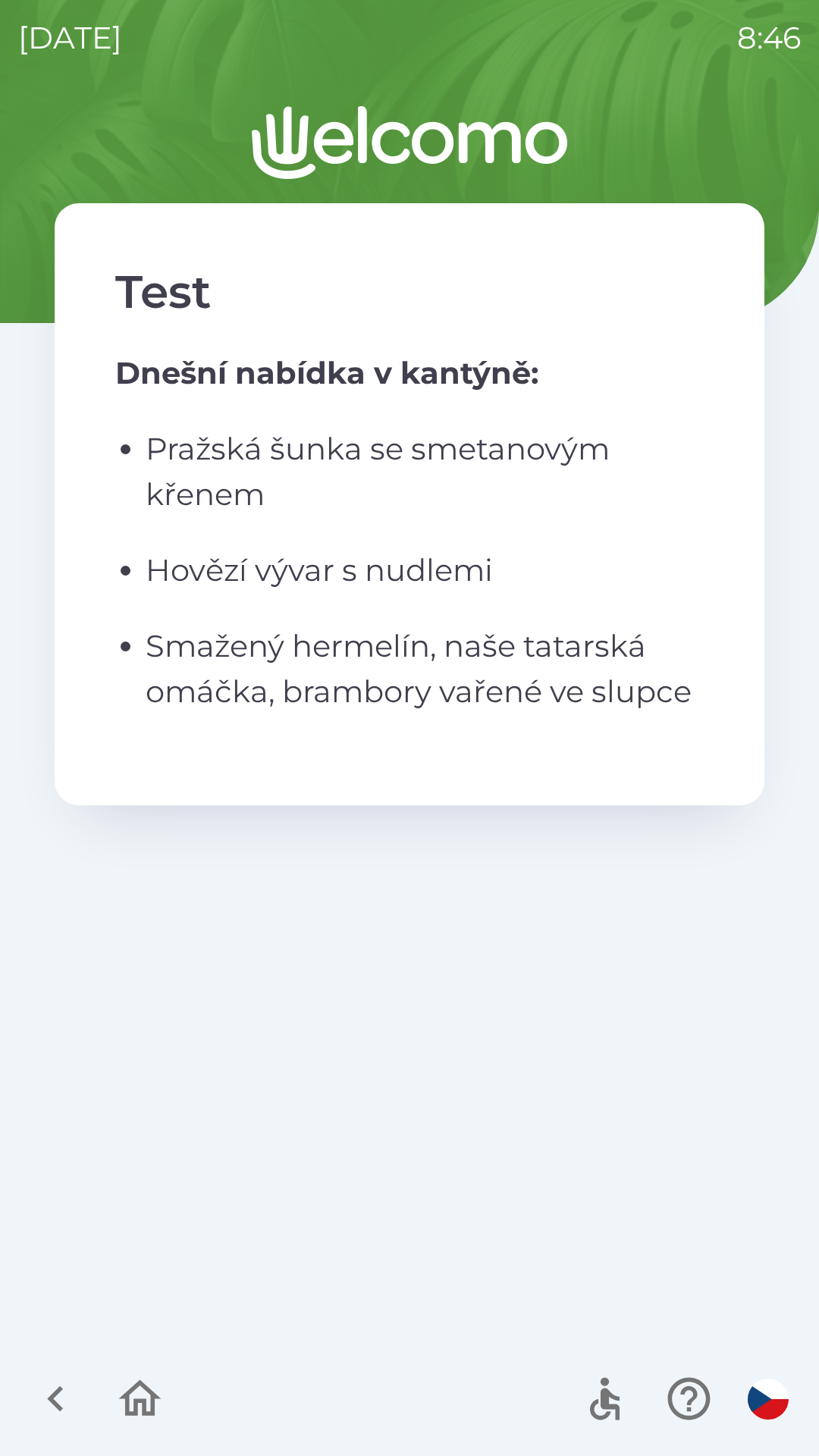
click at [583, 677] on p "Smažený hermelín, naše tatarská omáčka, brambory vařené ve slupce" at bounding box center [424, 669] width 558 height 91
click at [56, 1393] on icon "button" at bounding box center [55, 1399] width 16 height 25
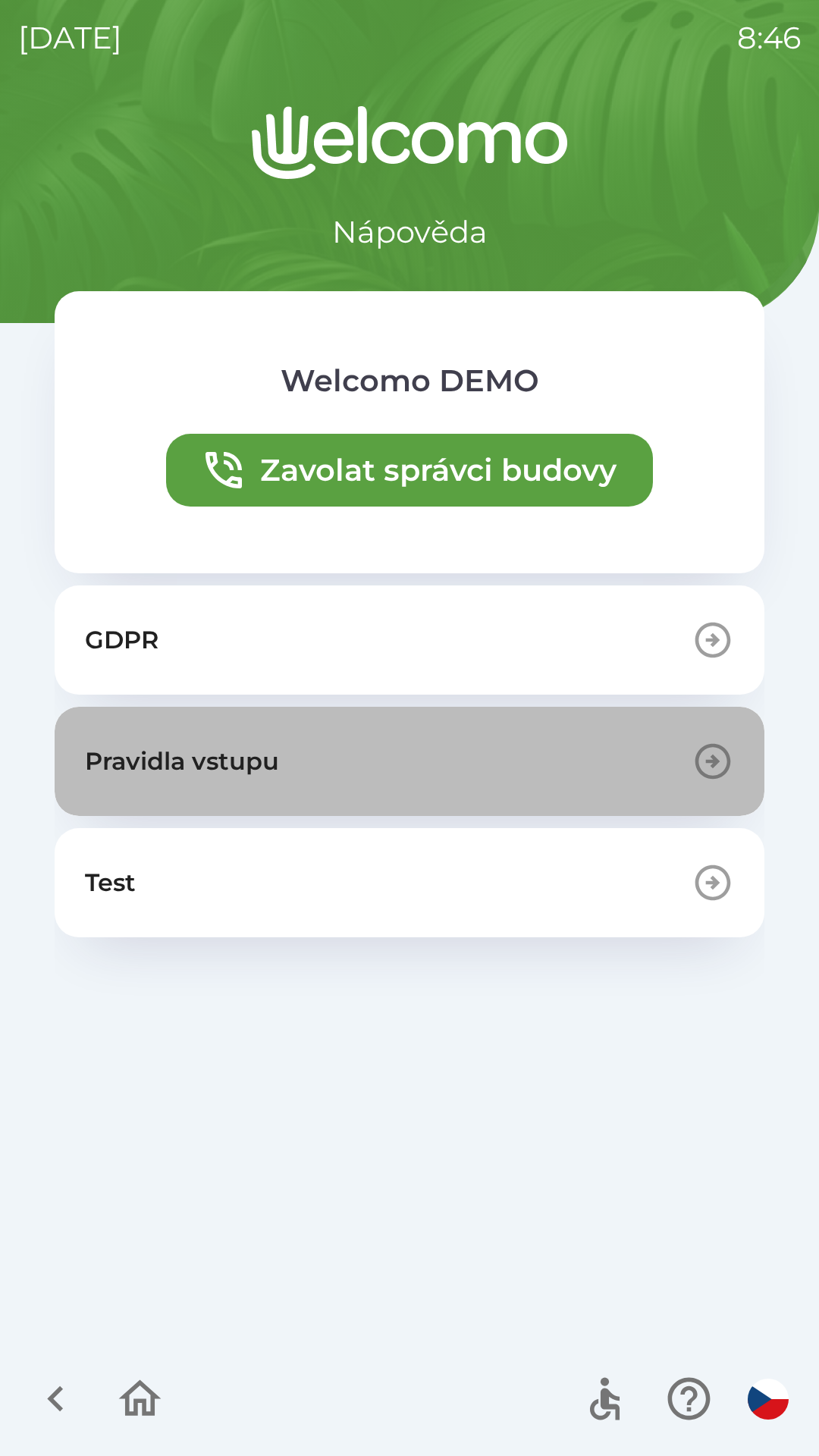
click at [648, 760] on button "Pravidla vstupu" at bounding box center [409, 761] width 709 height 109
